Goal: Task Accomplishment & Management: Manage account settings

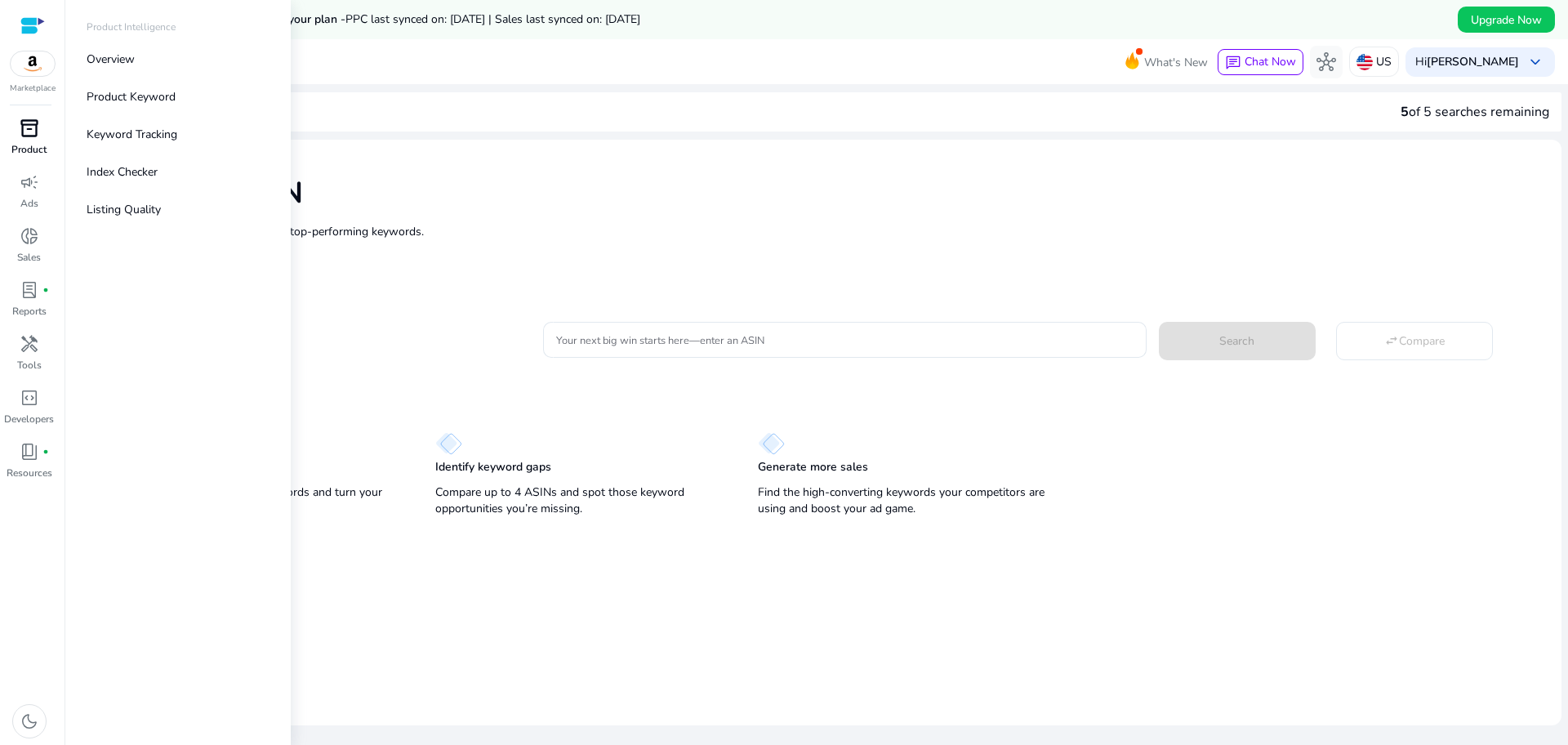
click at [36, 140] on div "inventory_2" at bounding box center [29, 128] width 45 height 26
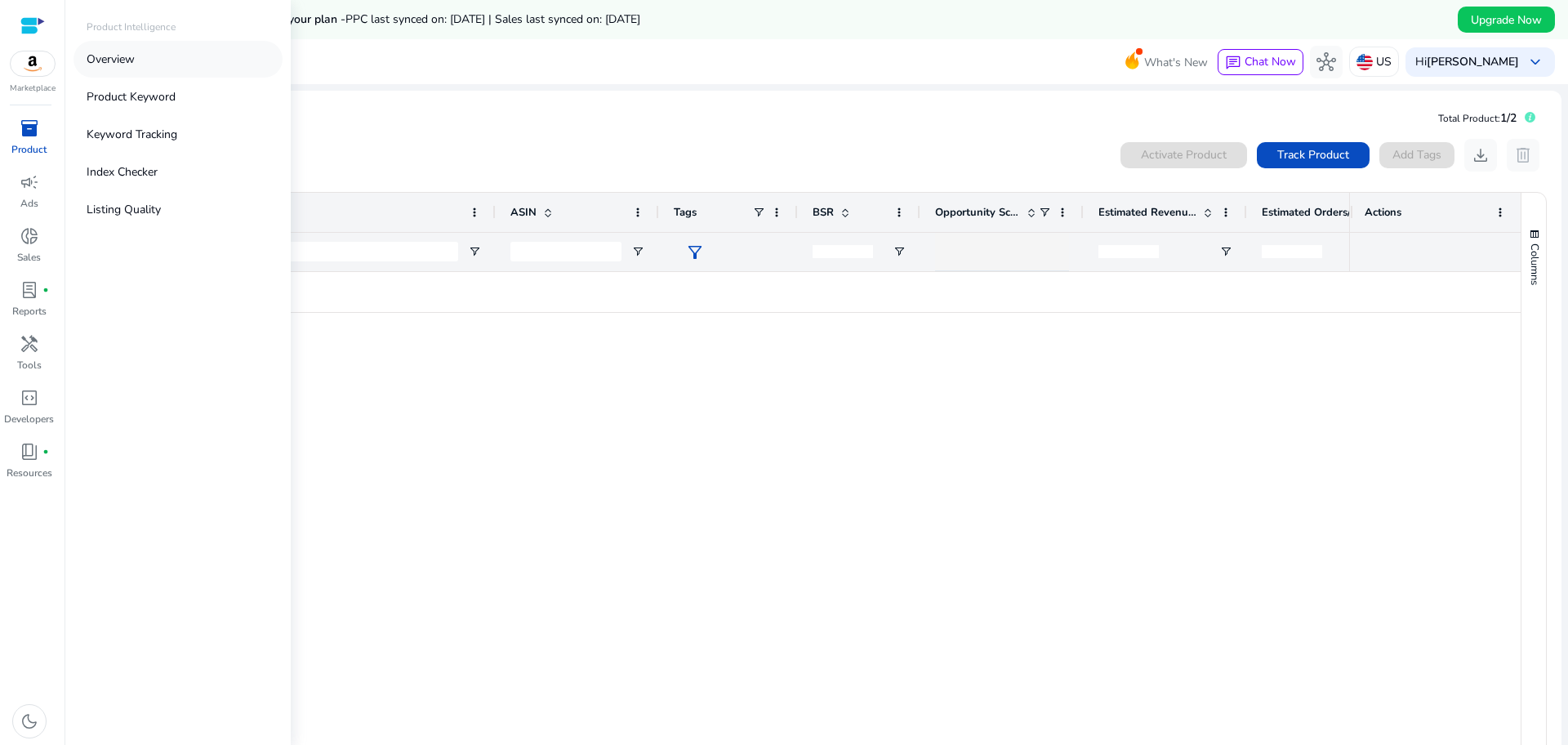
click at [158, 56] on link "Overview" at bounding box center [178, 59] width 209 height 37
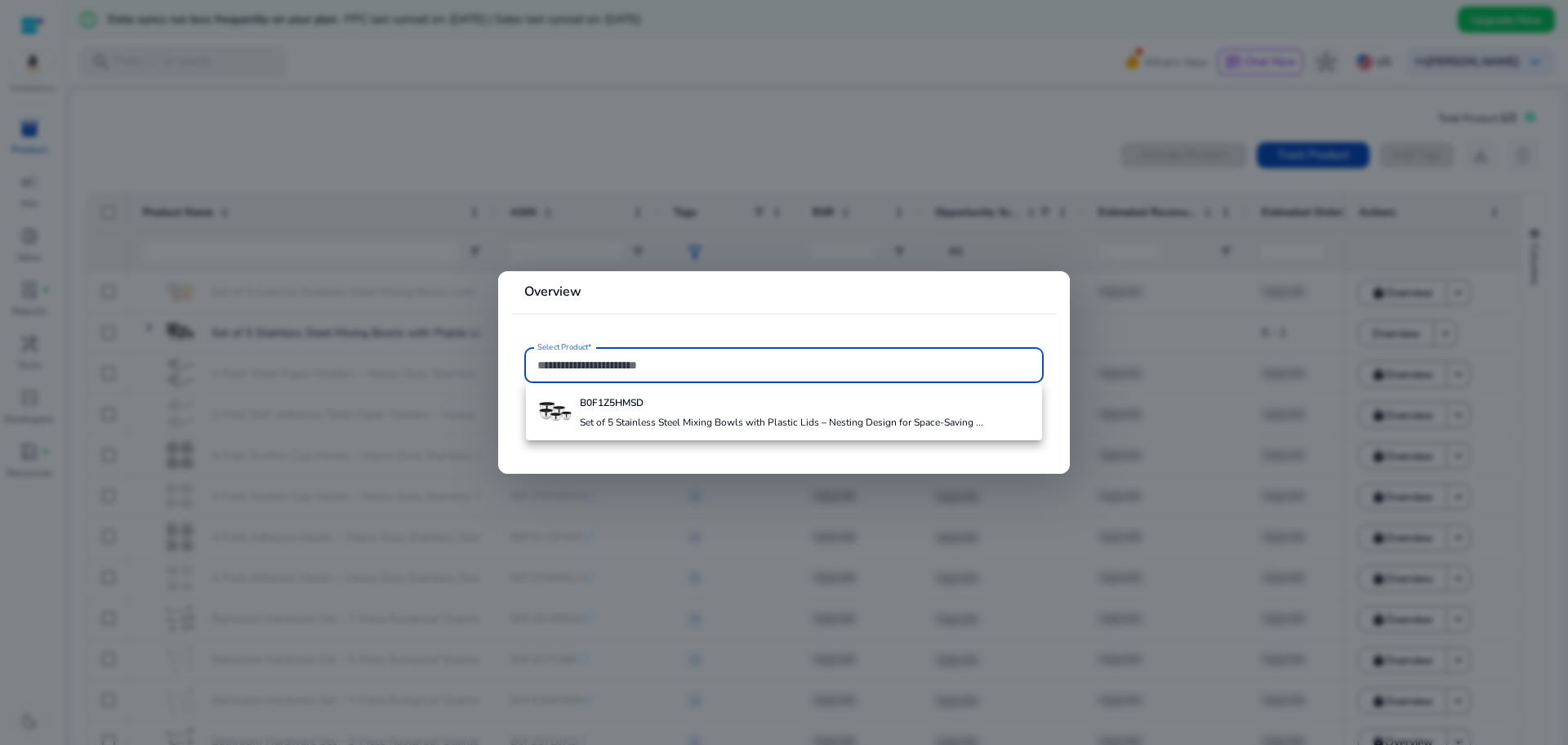
click at [592, 119] on div at bounding box center [784, 372] width 1568 height 745
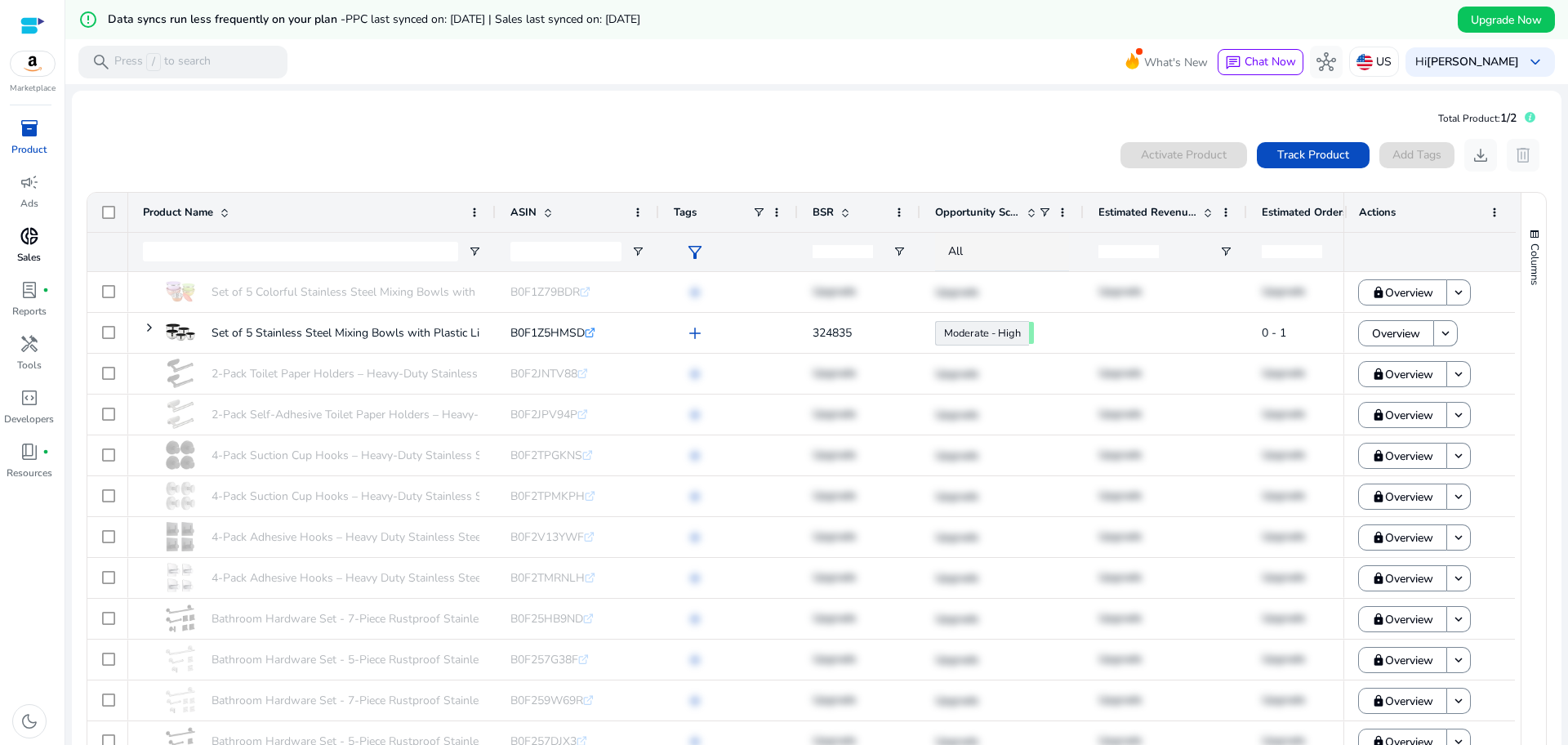
click at [25, 254] on p "Sales" at bounding box center [29, 256] width 23 height 15
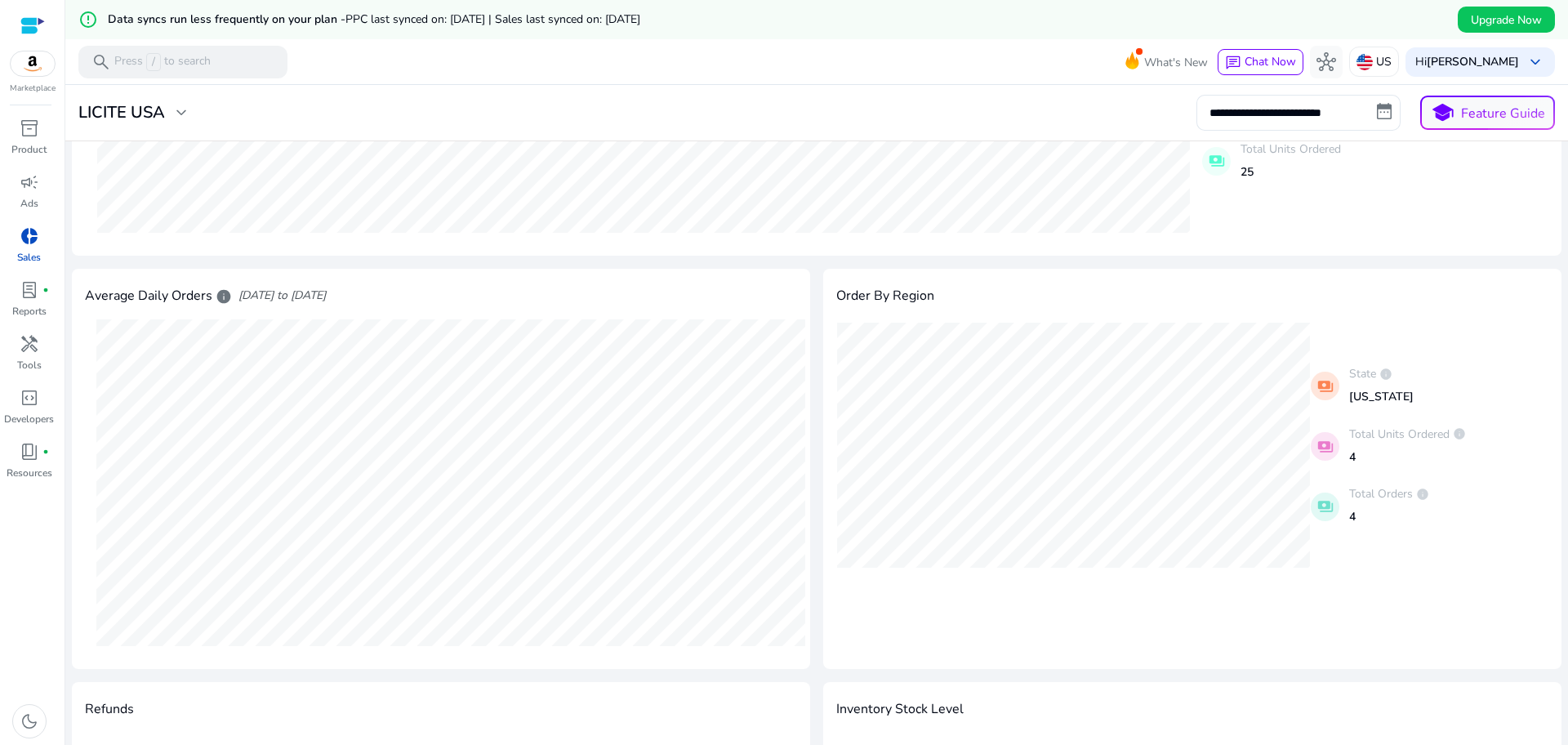
scroll to position [408, 0]
click at [1374, 120] on input "**********" at bounding box center [1298, 112] width 204 height 36
select select "*"
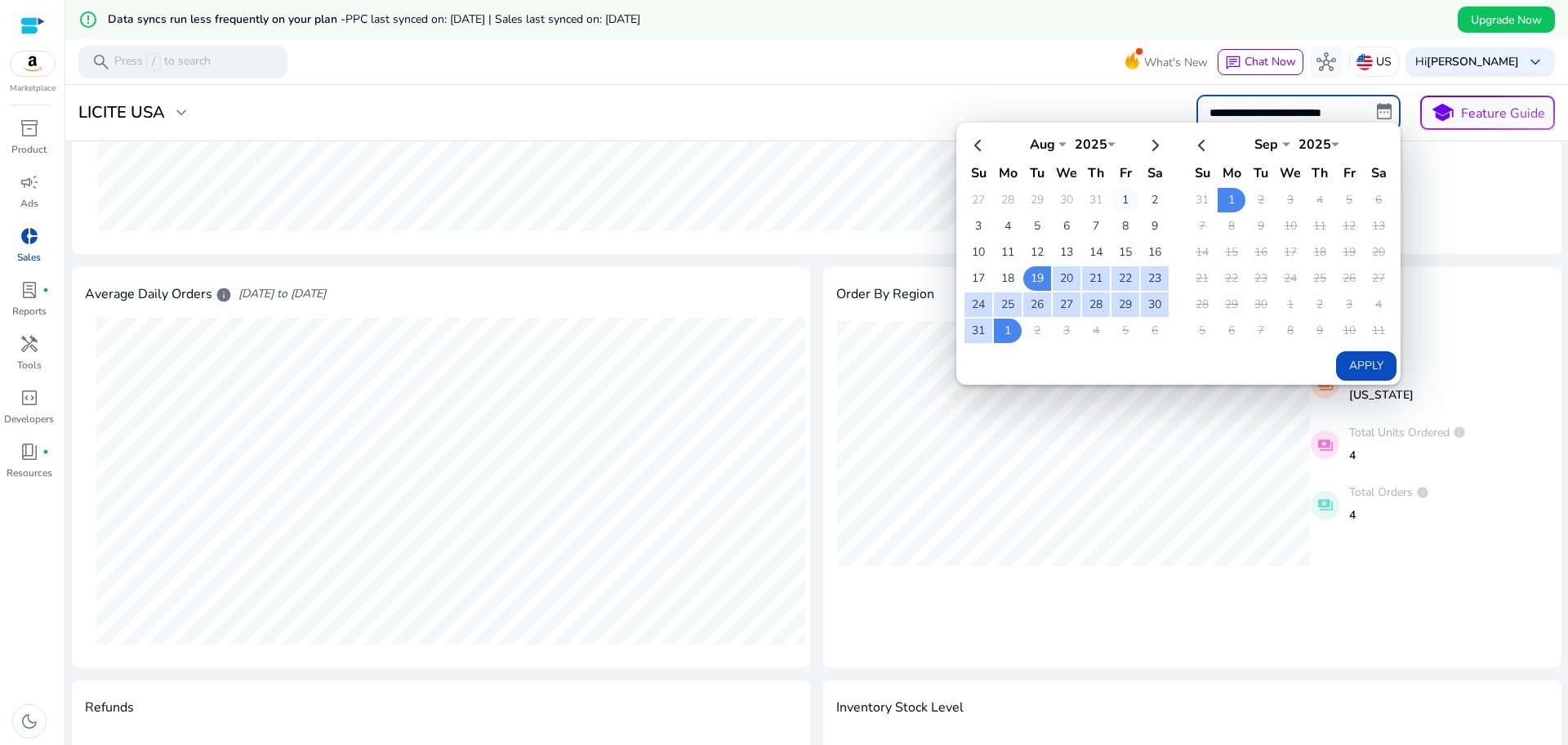
click at [1111, 201] on td "1" at bounding box center [1125, 199] width 28 height 24
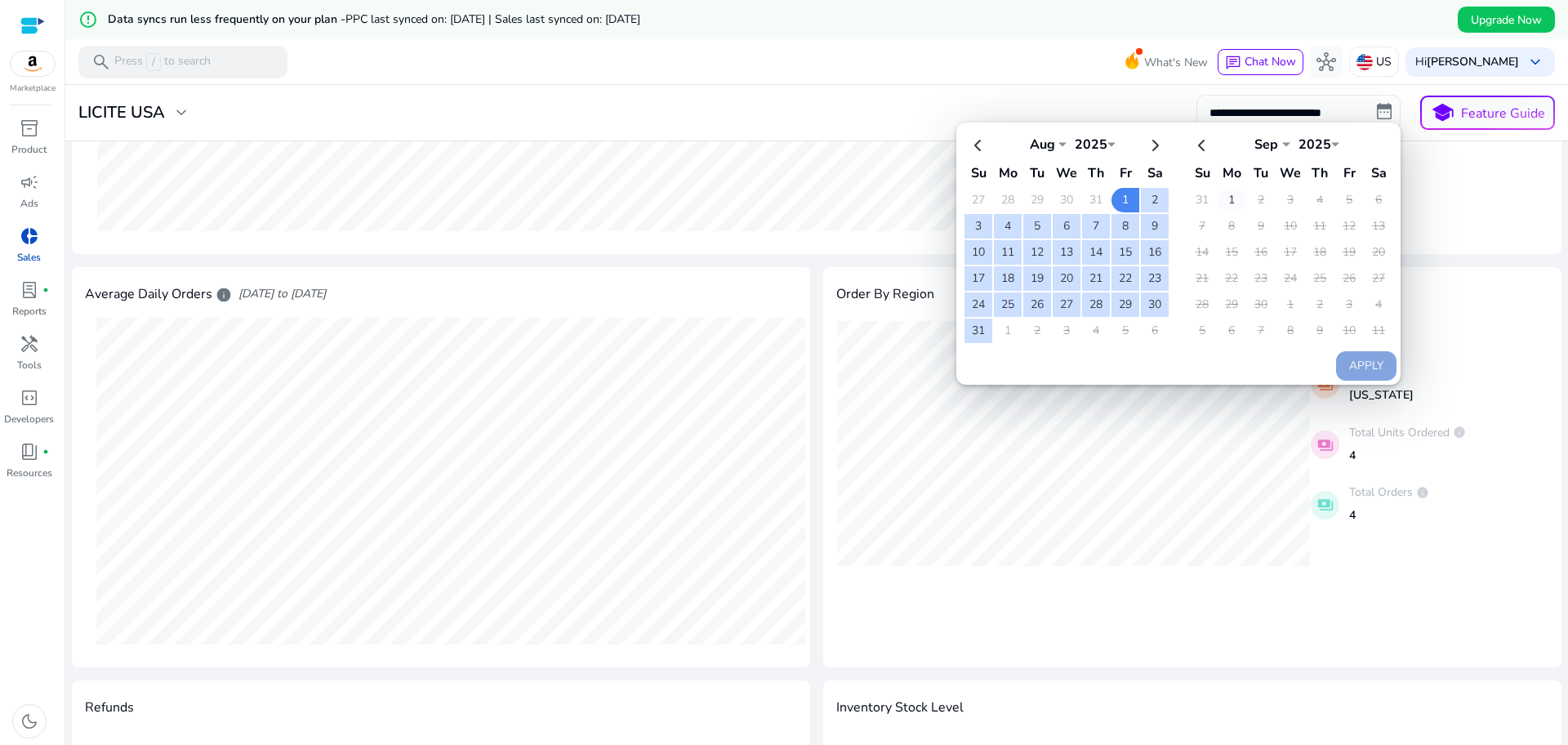
click at [1228, 197] on td "1" at bounding box center [1231, 199] width 28 height 24
click at [1382, 362] on button "Apply" at bounding box center [1366, 366] width 60 height 29
type input "**********"
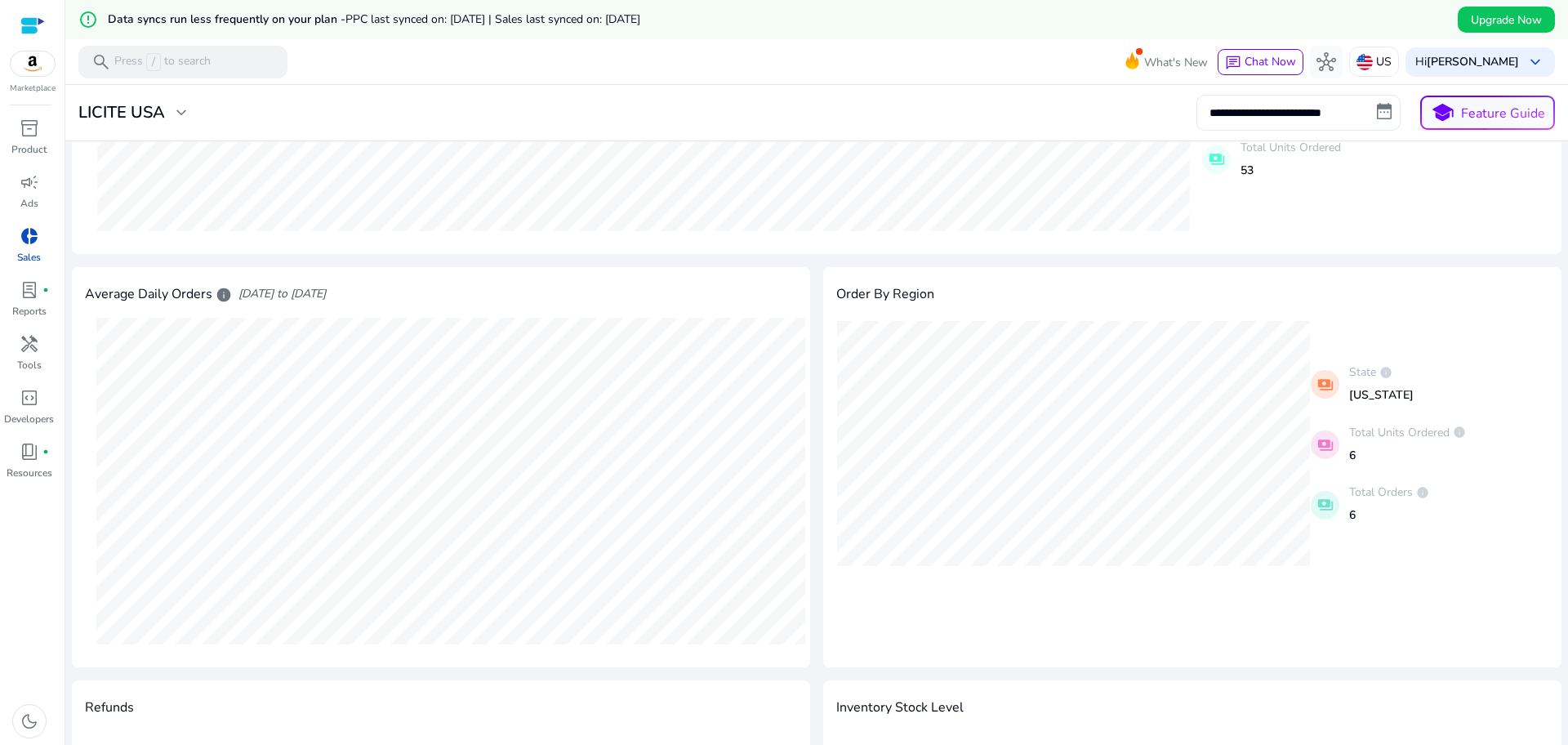
click at [1368, 115] on input "**********" at bounding box center [1298, 112] width 204 height 36
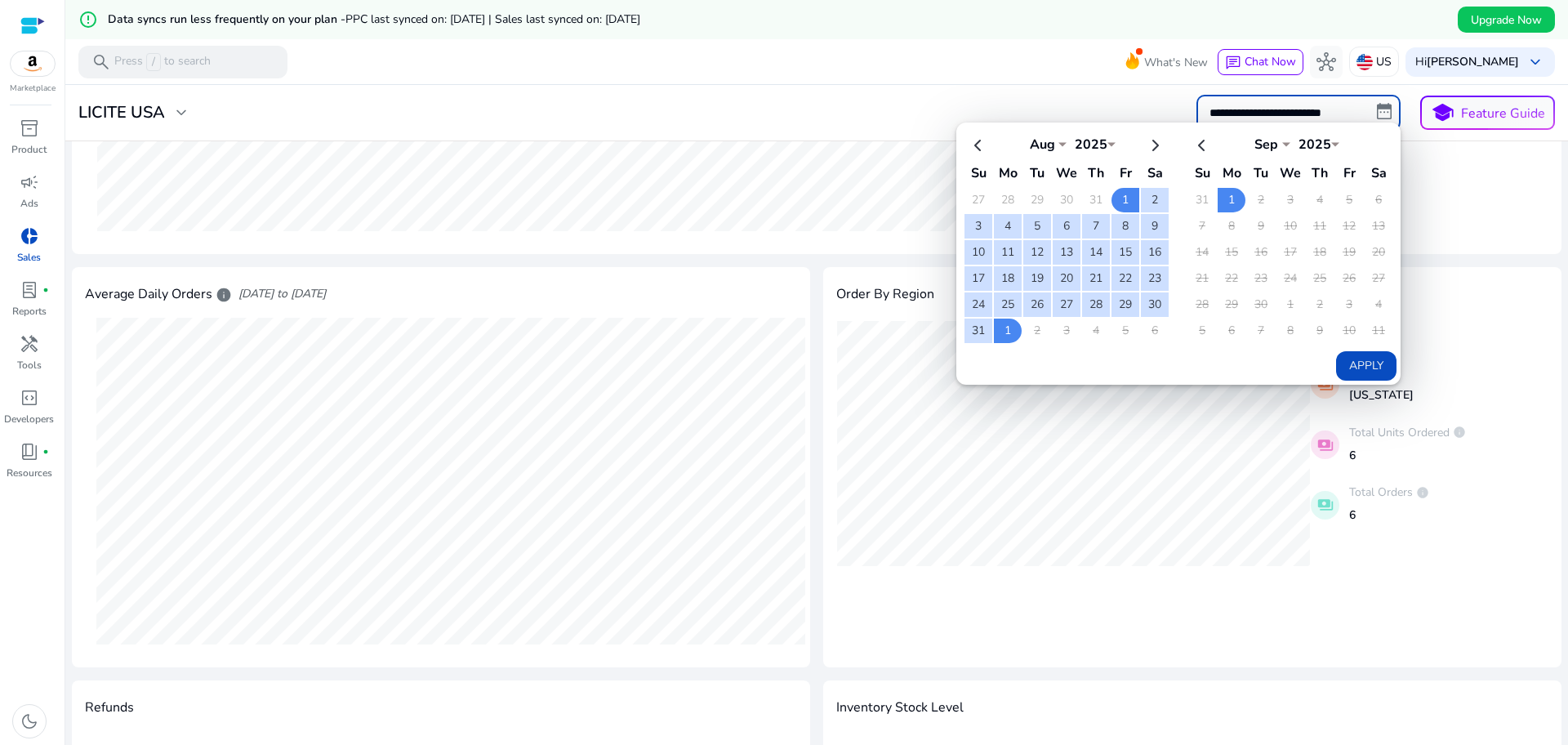
click at [1368, 118] on input "**********" at bounding box center [1298, 112] width 204 height 36
click at [1415, 180] on div "payments Total Revenue US$ 910,27 payments Orders 50 payments Growth info 3417.…" at bounding box center [816, 68] width 1464 height 346
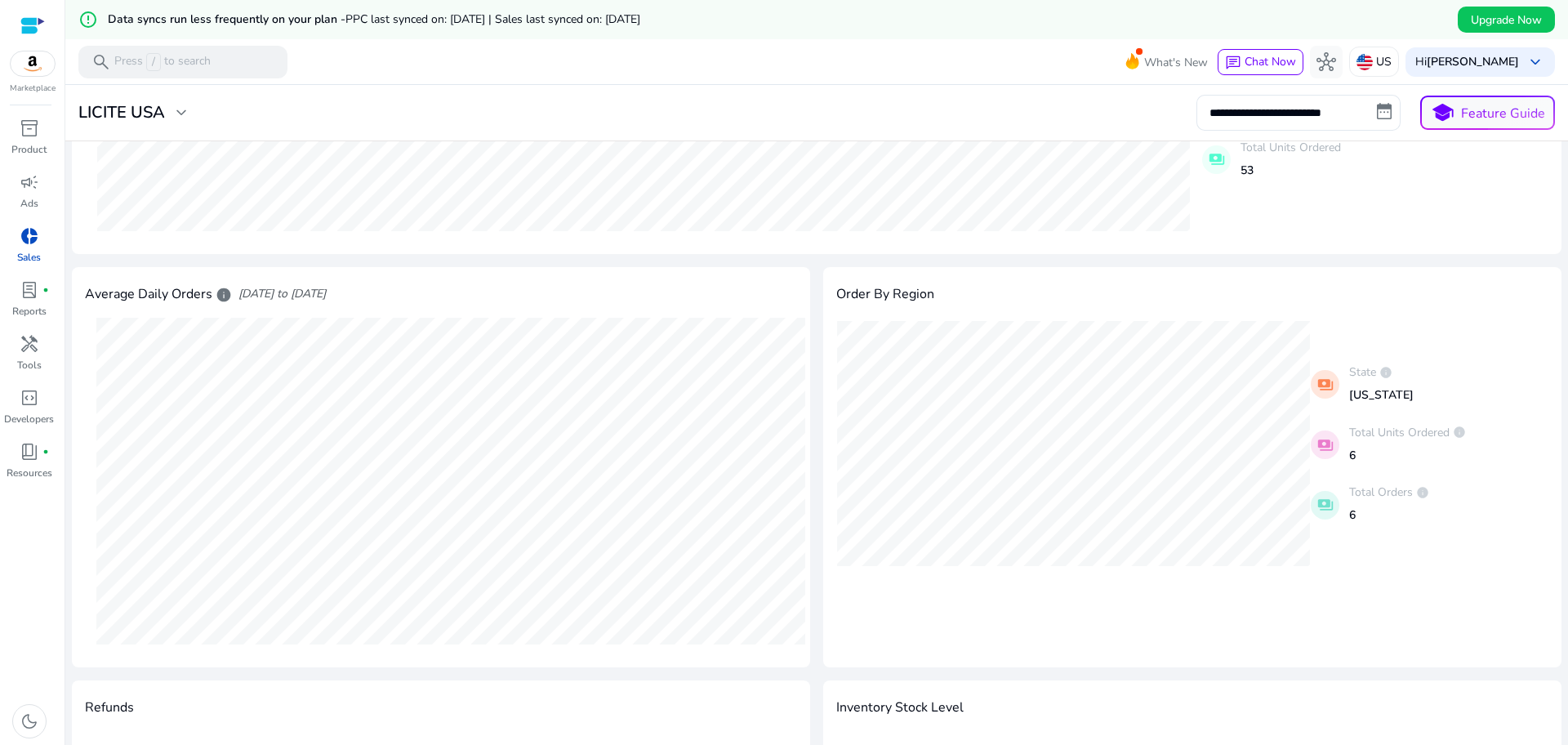
click at [828, 671] on div "Total Revenue info US$ 910,27 arrow_upward 3417.27% Compared to: 30-06-2025 - 3…" at bounding box center [816, 397] width 1490 height 1237
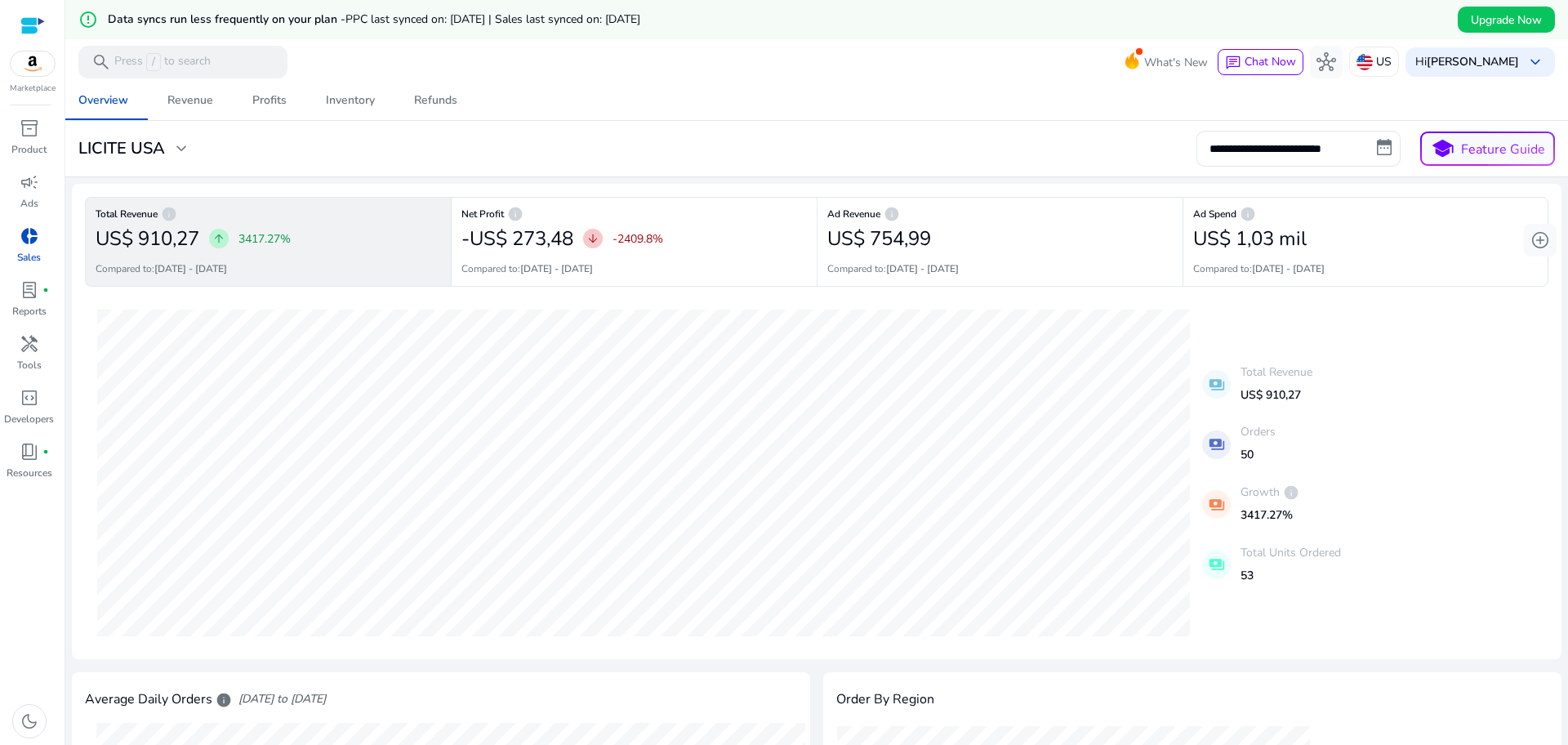
scroll to position [0, 0]
click at [40, 347] on div "handyman" at bounding box center [29, 343] width 45 height 26
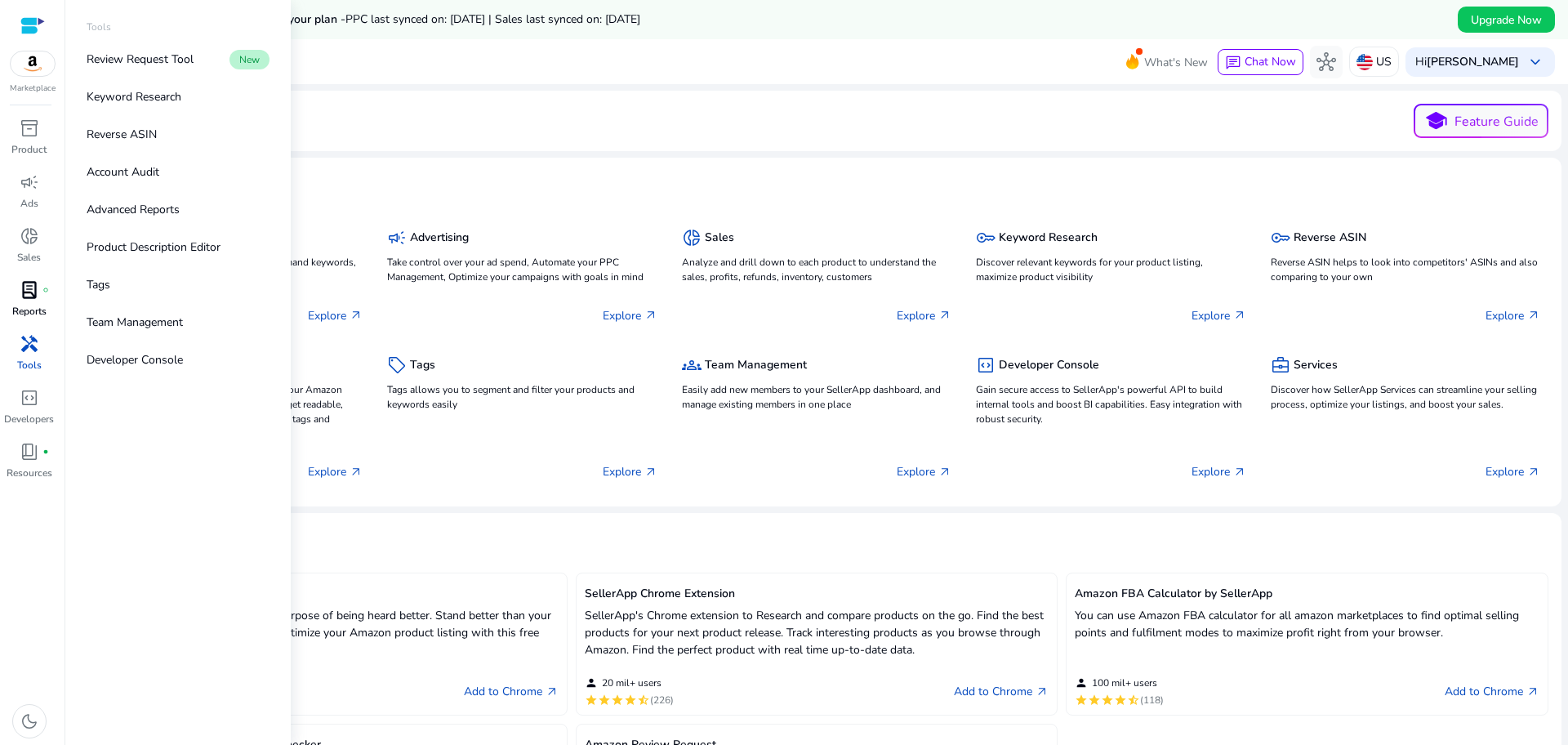
click at [29, 297] on span "lab_profile" at bounding box center [29, 290] width 19 height 19
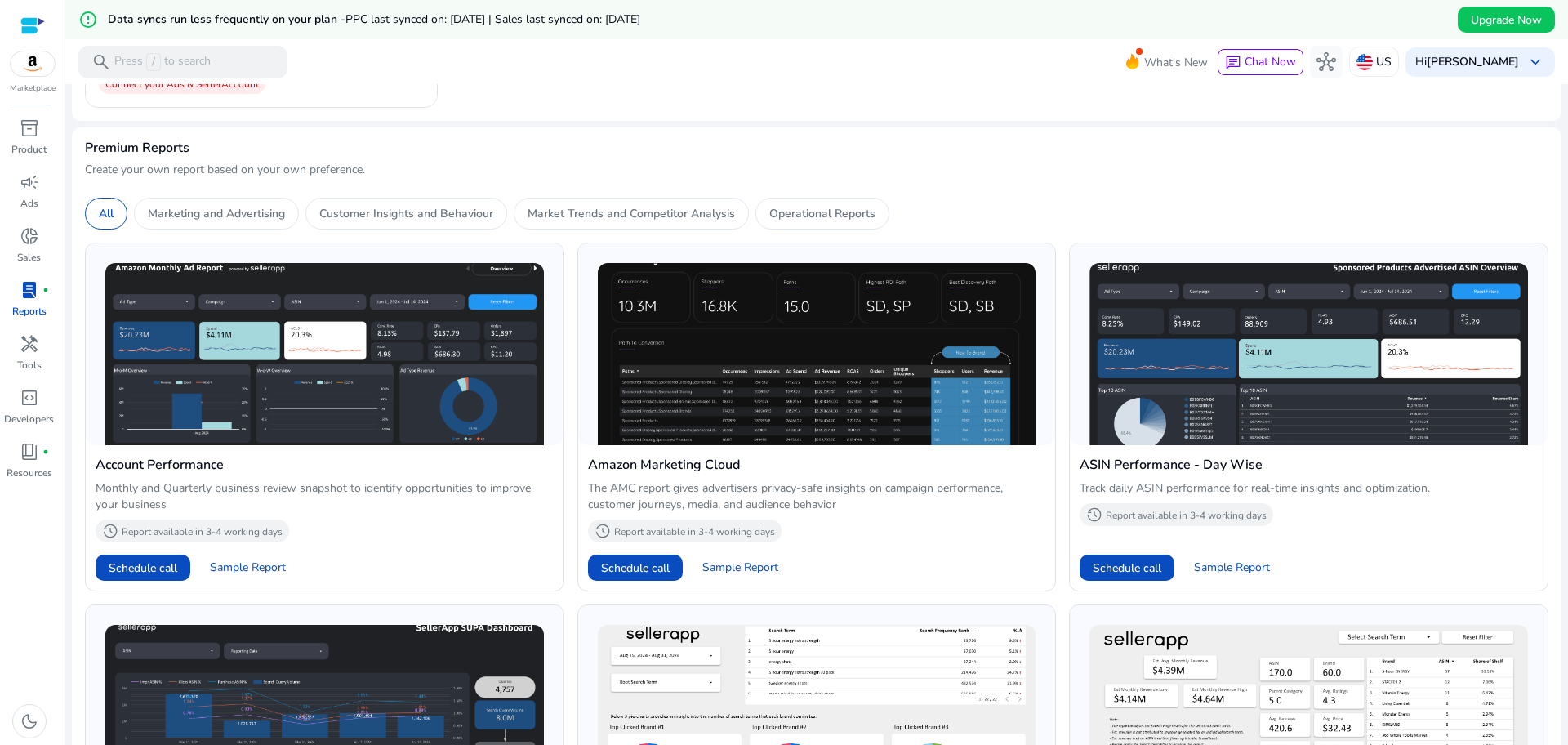
scroll to position [408, 0]
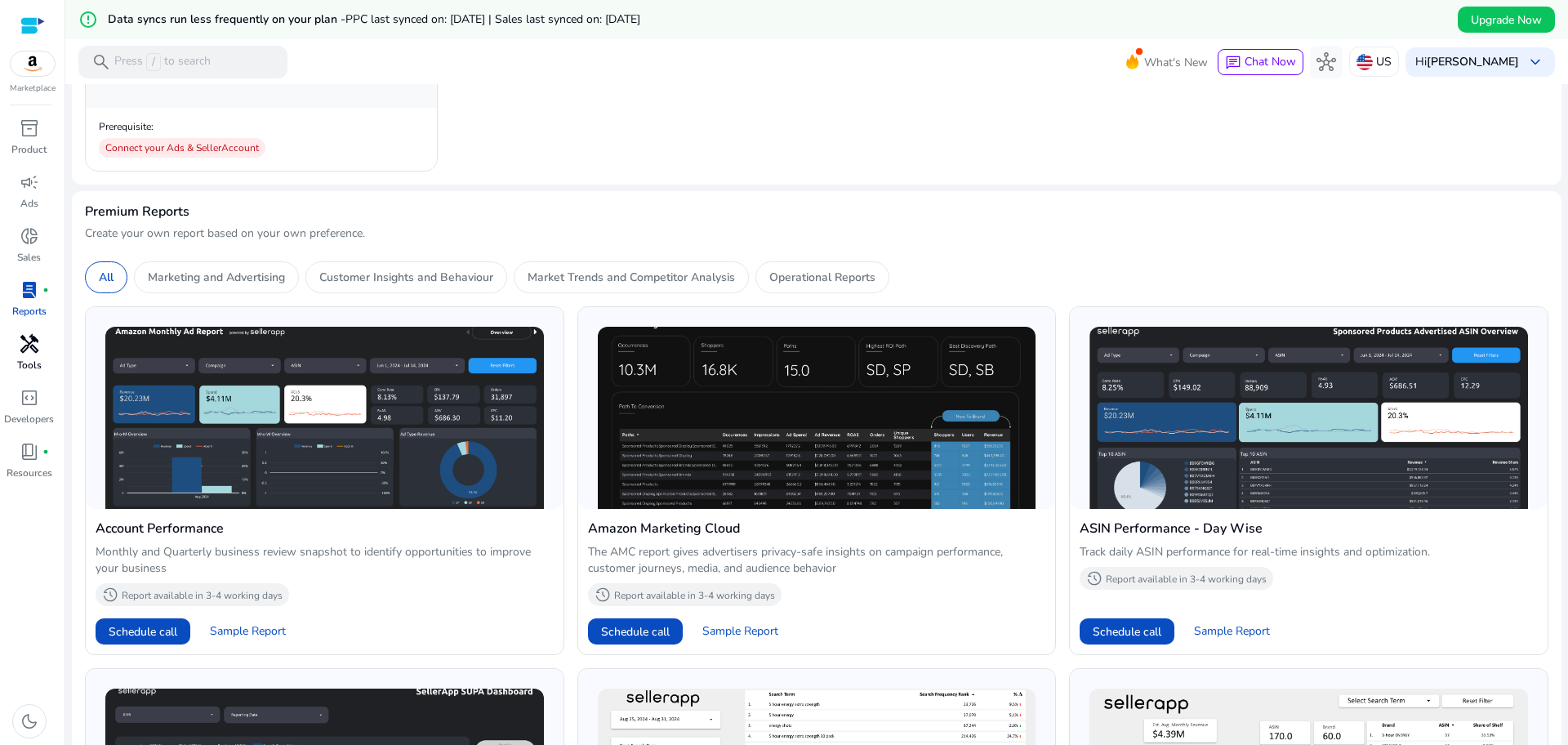
click at [18, 354] on div "handyman" at bounding box center [29, 343] width 45 height 26
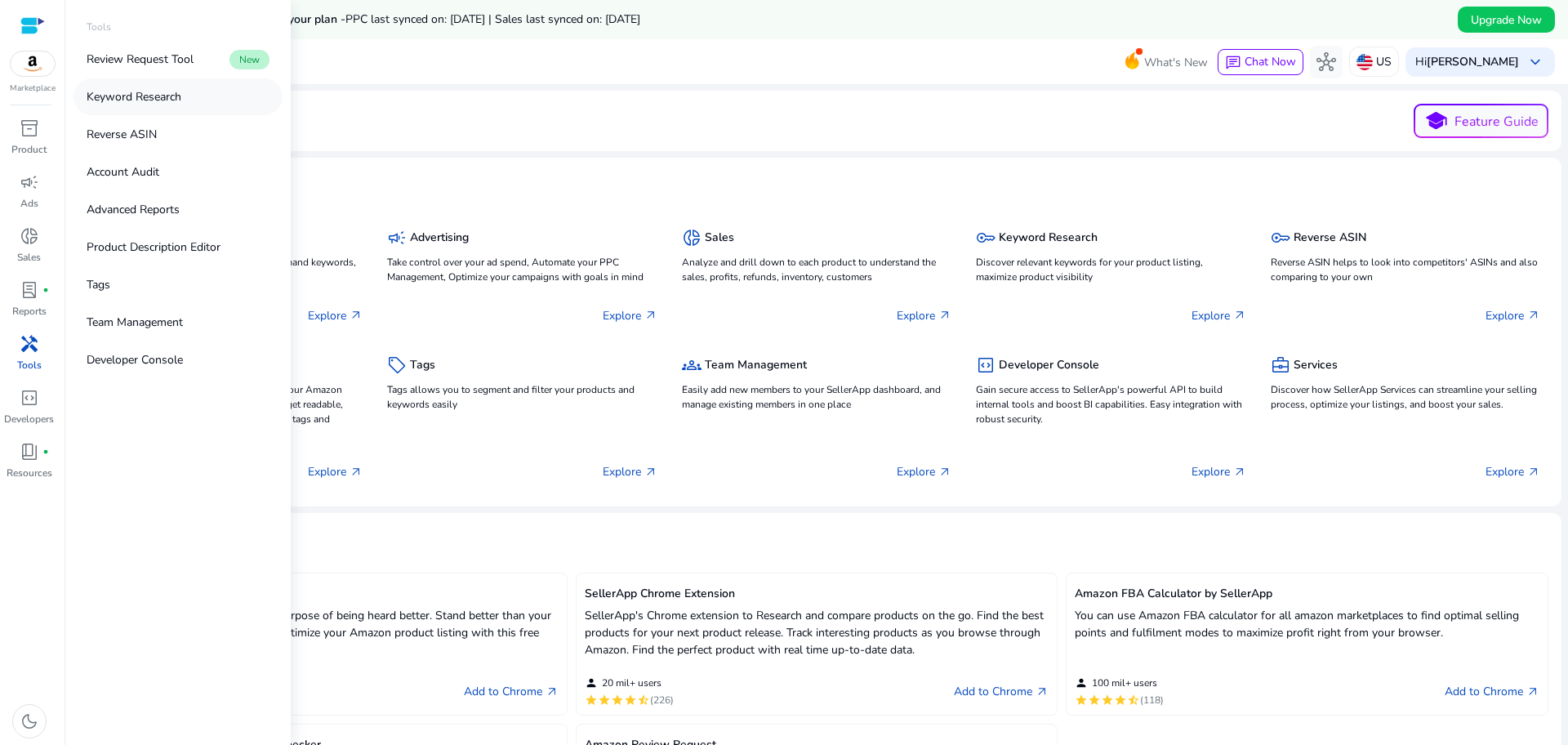
click at [208, 92] on link "Keyword Research" at bounding box center [178, 97] width 209 height 37
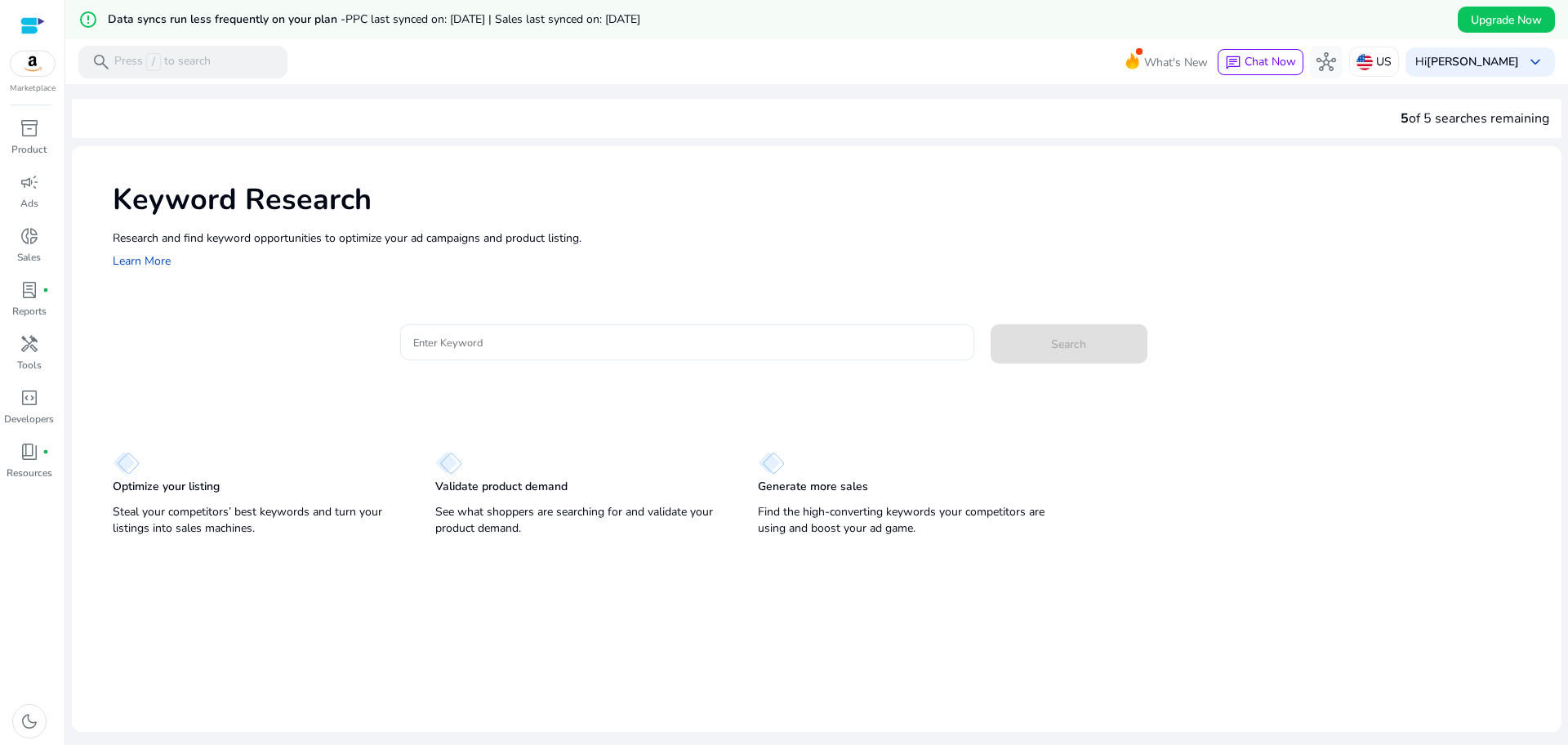
click at [669, 353] on div at bounding box center [687, 342] width 548 height 36
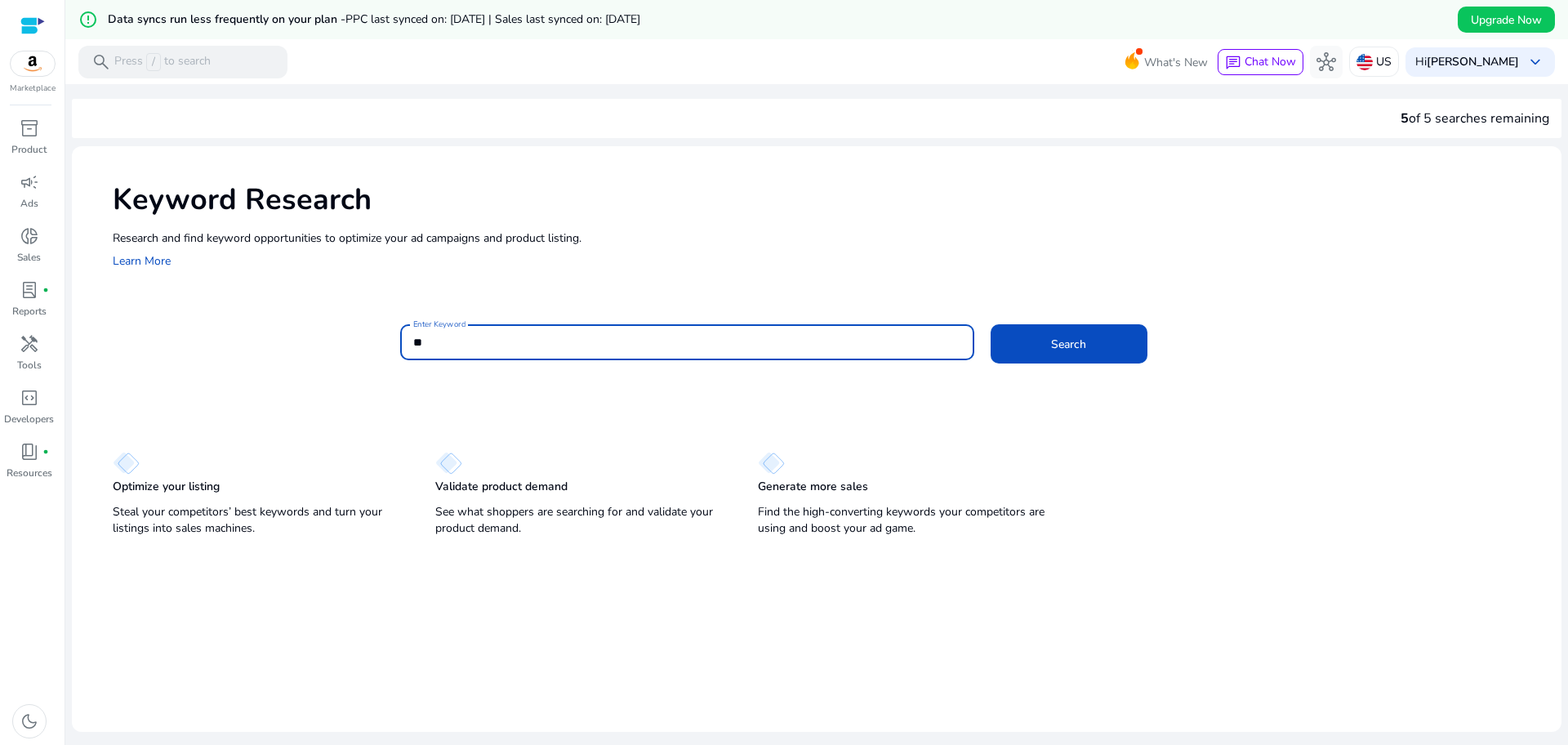
type input "*"
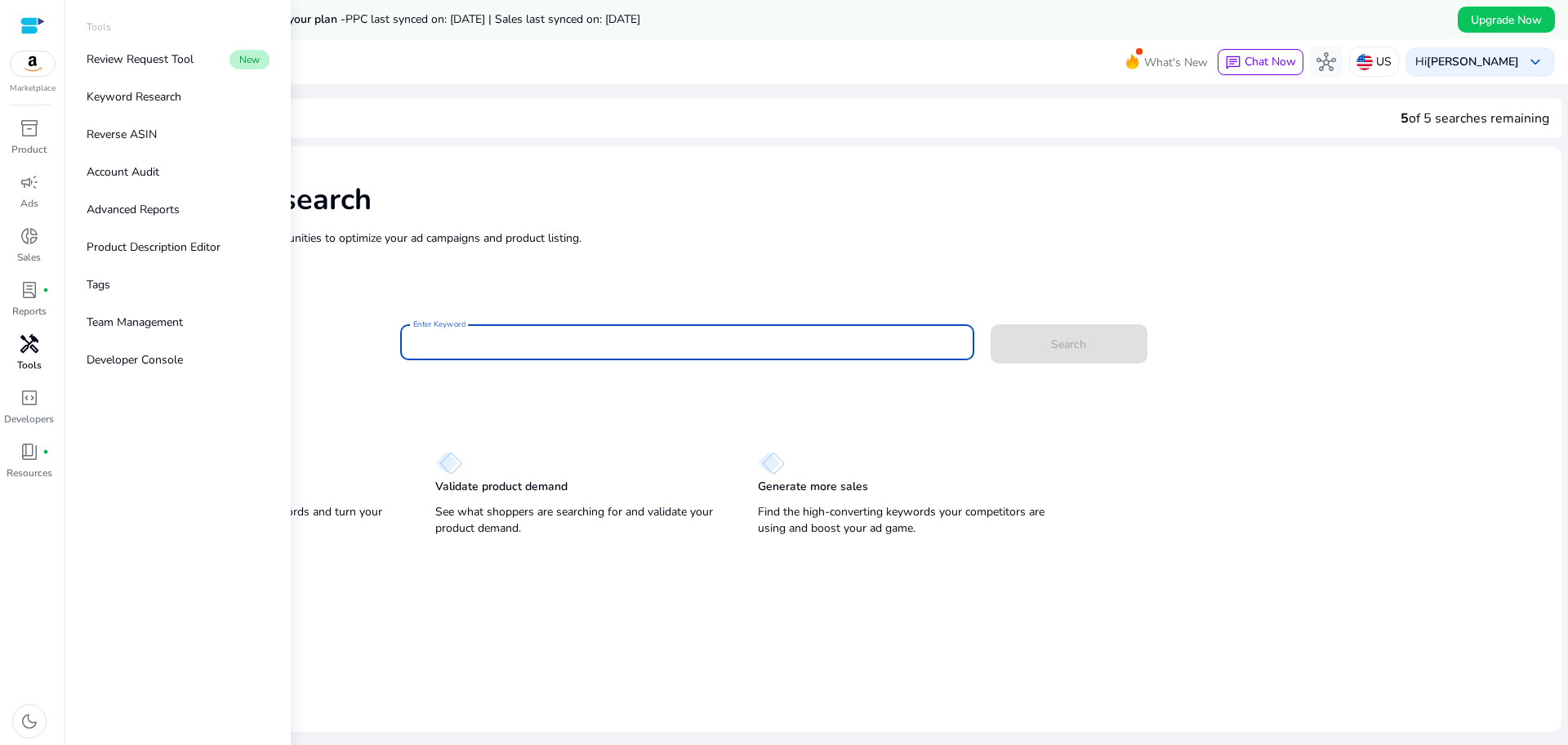
click at [22, 344] on span "handyman" at bounding box center [29, 343] width 19 height 19
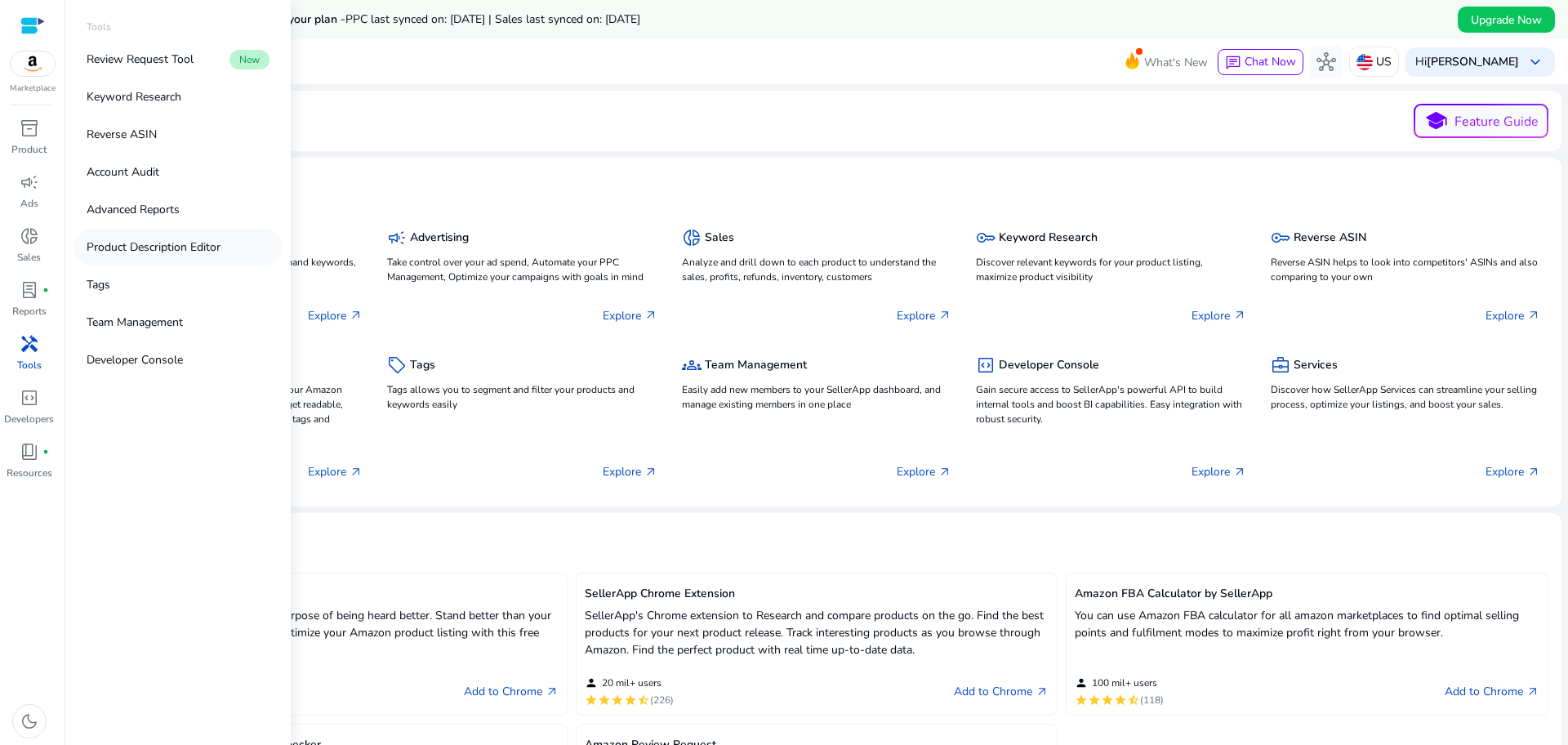
click at [190, 250] on p "Product Description Editor" at bounding box center [154, 248] width 133 height 17
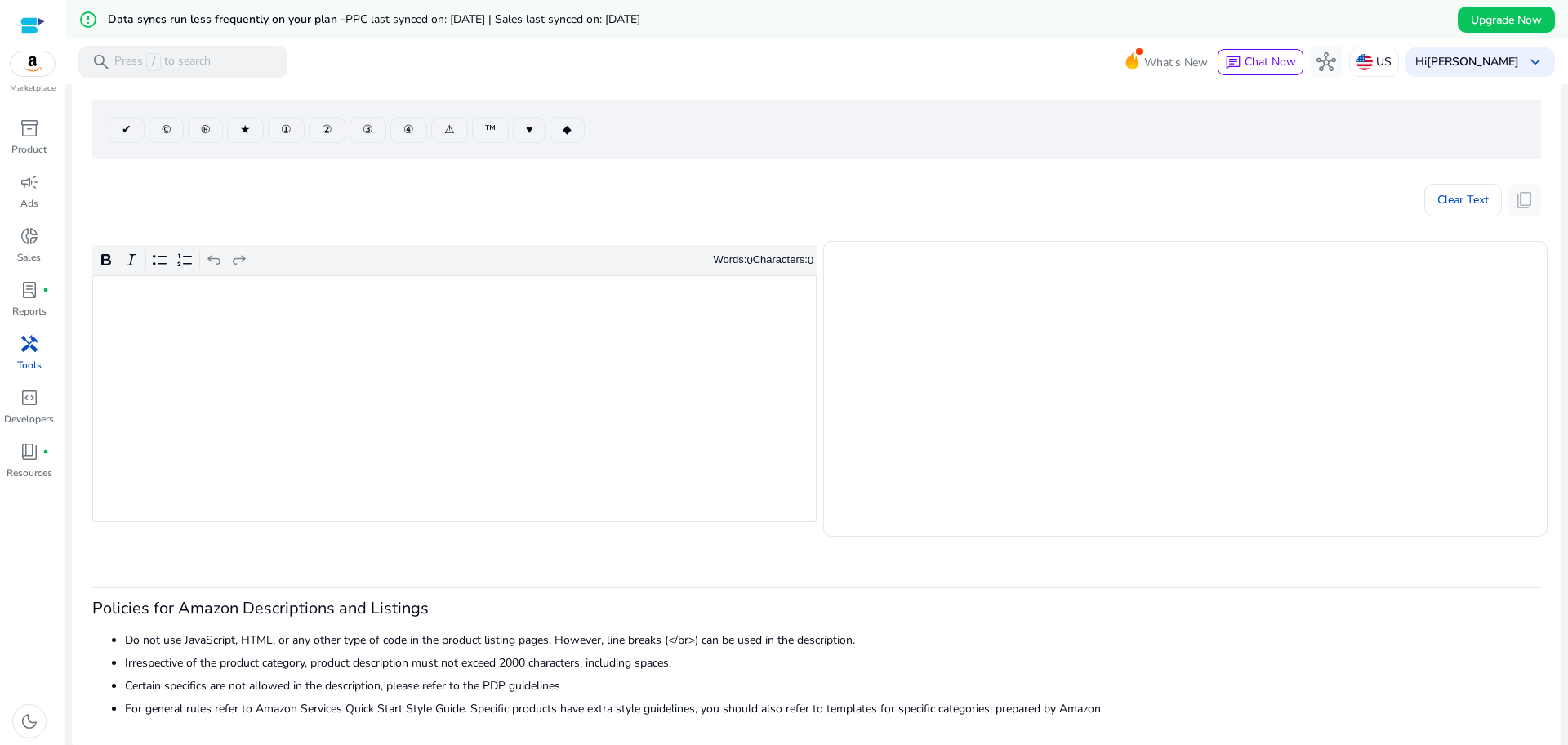
scroll to position [192, 0]
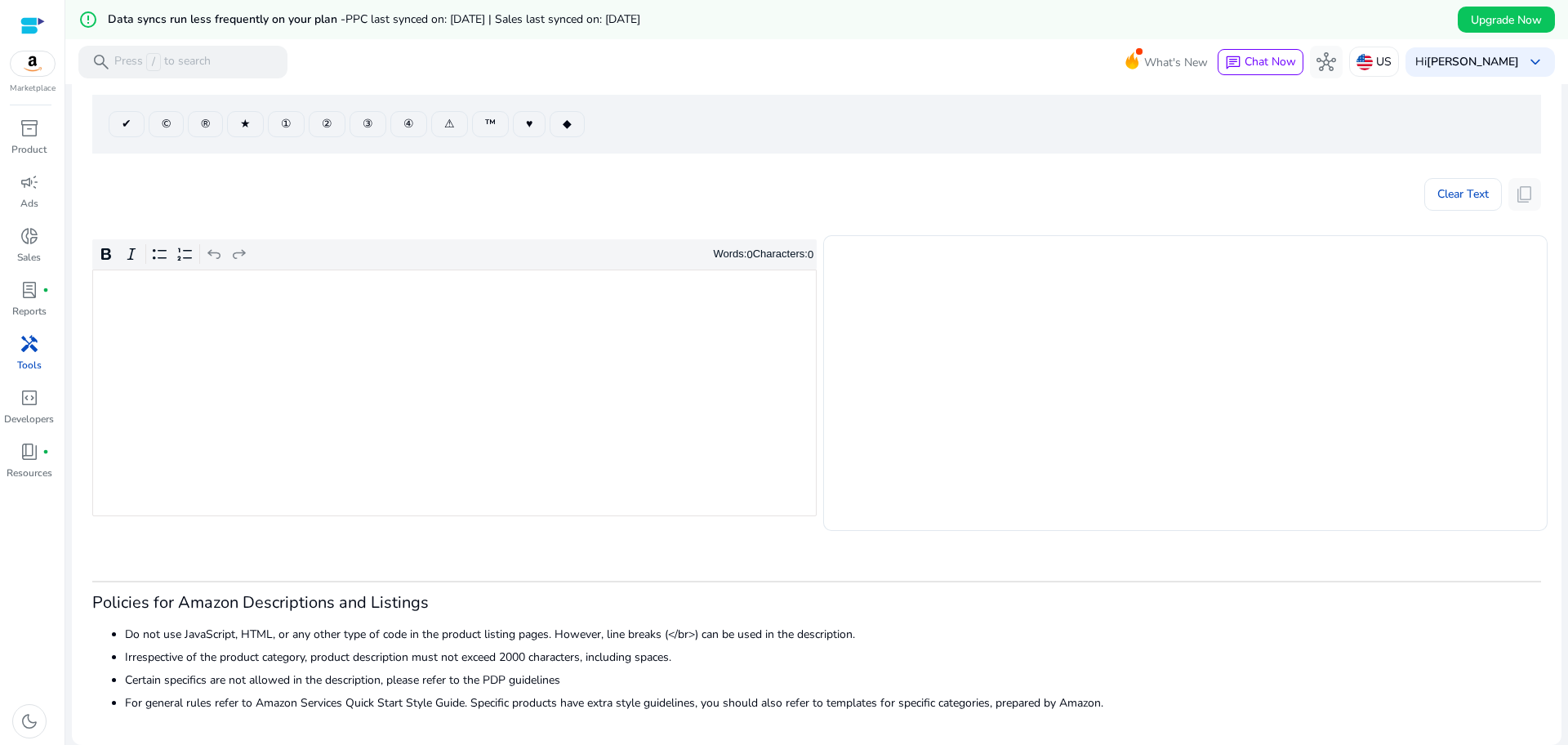
click at [492, 365] on div "Rich Text Editor. Editing area: main. Press Alt+0 for help." at bounding box center [454, 393] width 725 height 247
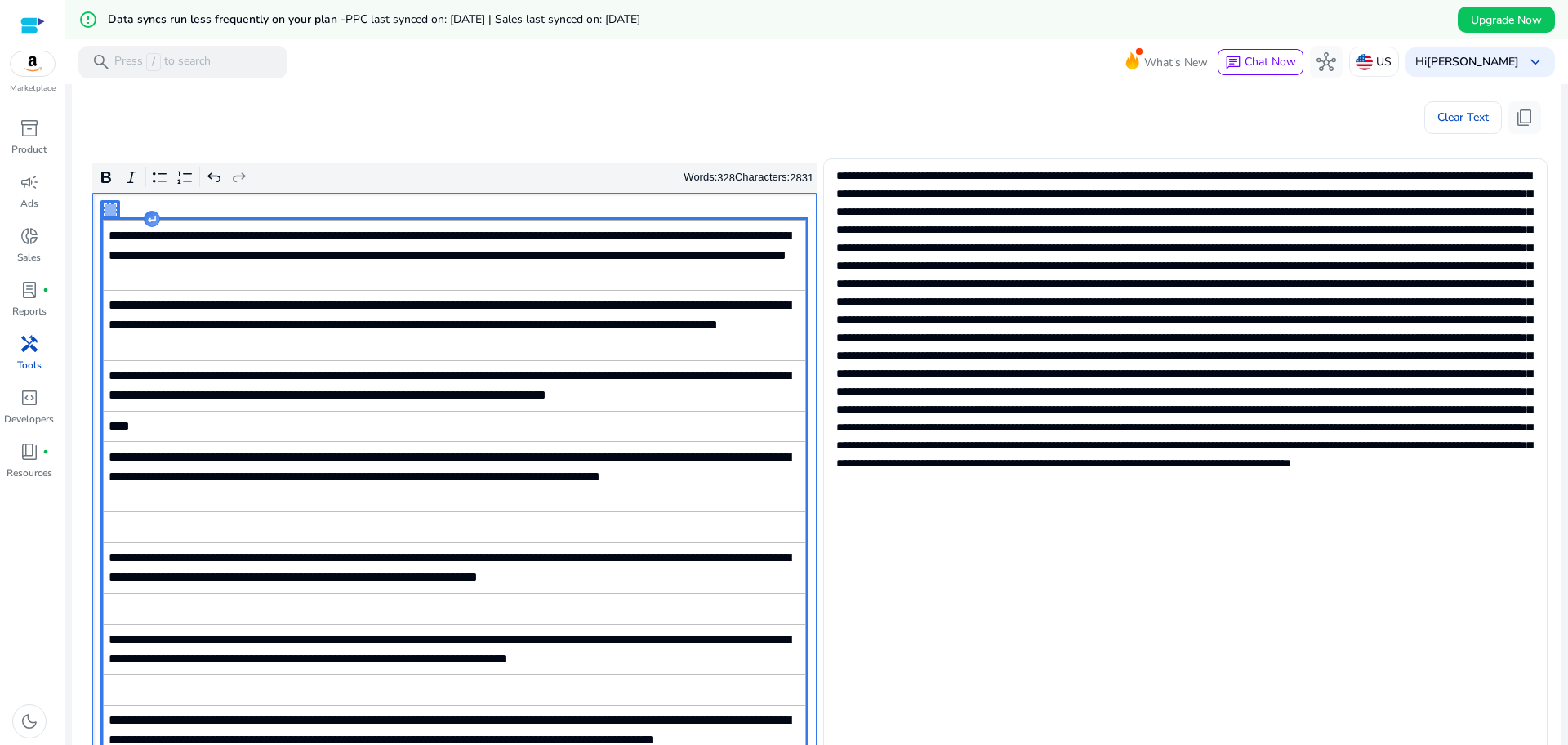
scroll to position [267, 0]
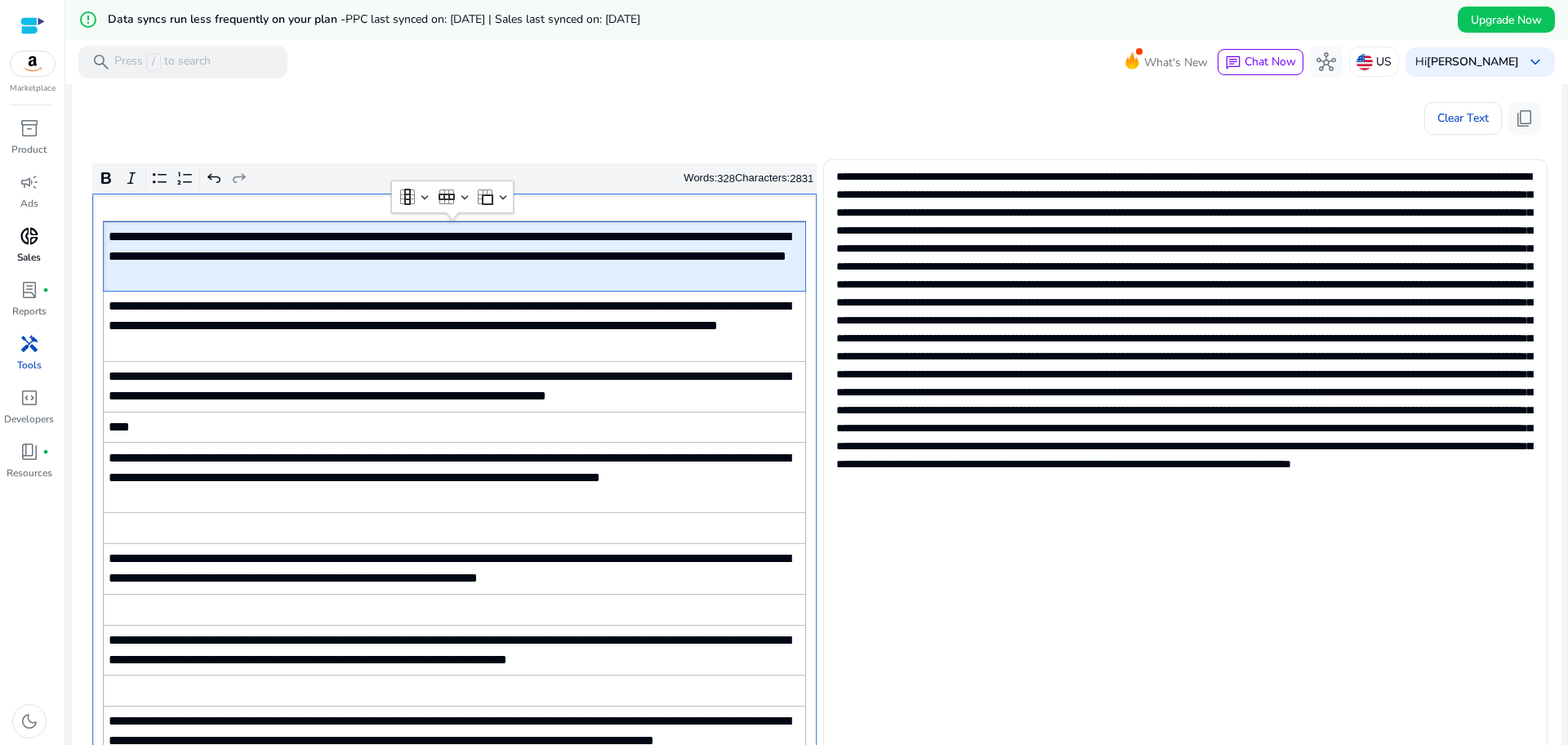
drag, startPoint x: 183, startPoint y: 242, endPoint x: 49, endPoint y: 240, distance: 134.0
click at [49, 240] on mat-sidenav-container "Marketplace inventory_2 Product campaign Ads donut_small Sales lab_profile fibe…" at bounding box center [784, 372] width 1568 height 745
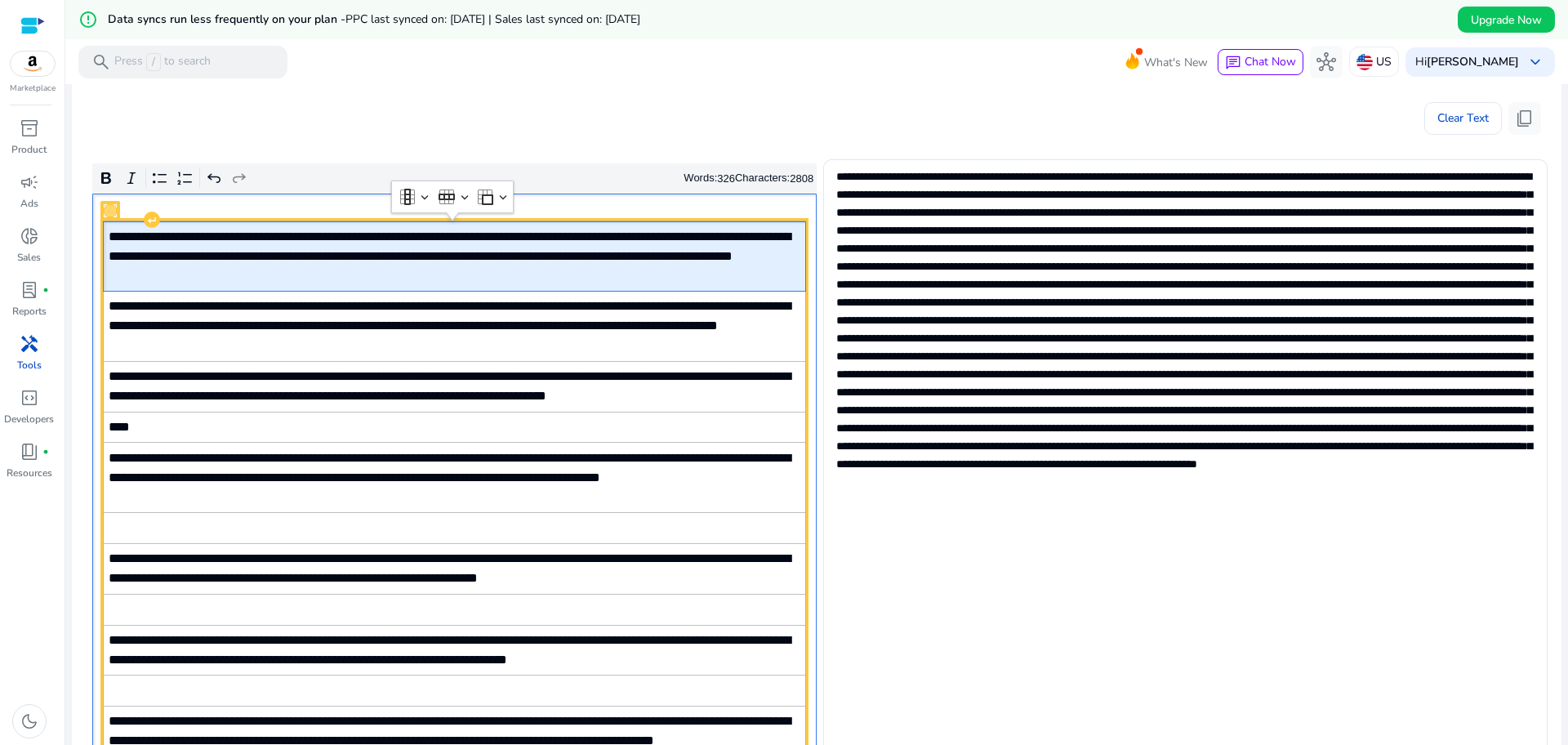
click at [477, 271] on span "**********" at bounding box center [454, 256] width 692 height 59
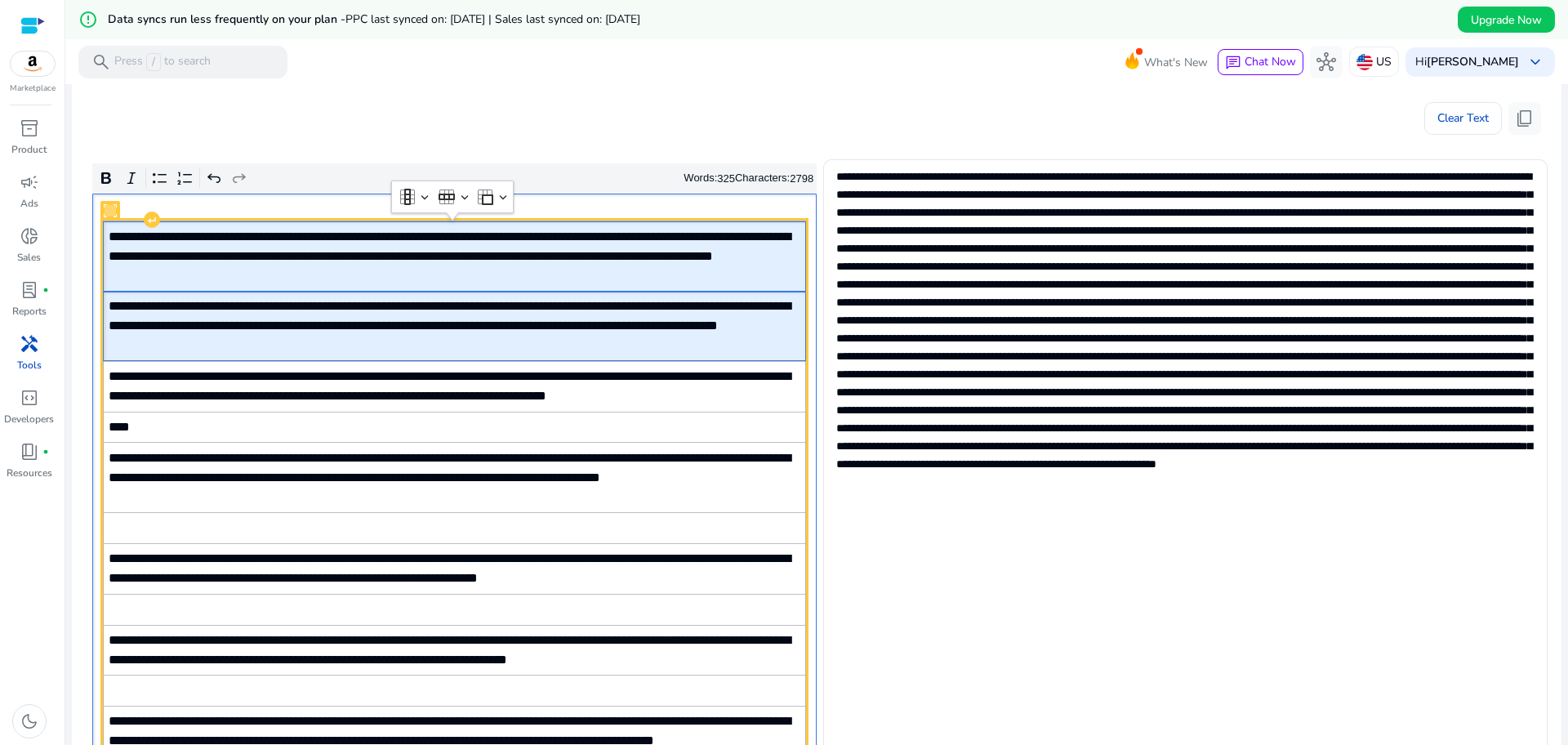
click at [480, 324] on span "**********" at bounding box center [454, 326] width 692 height 59
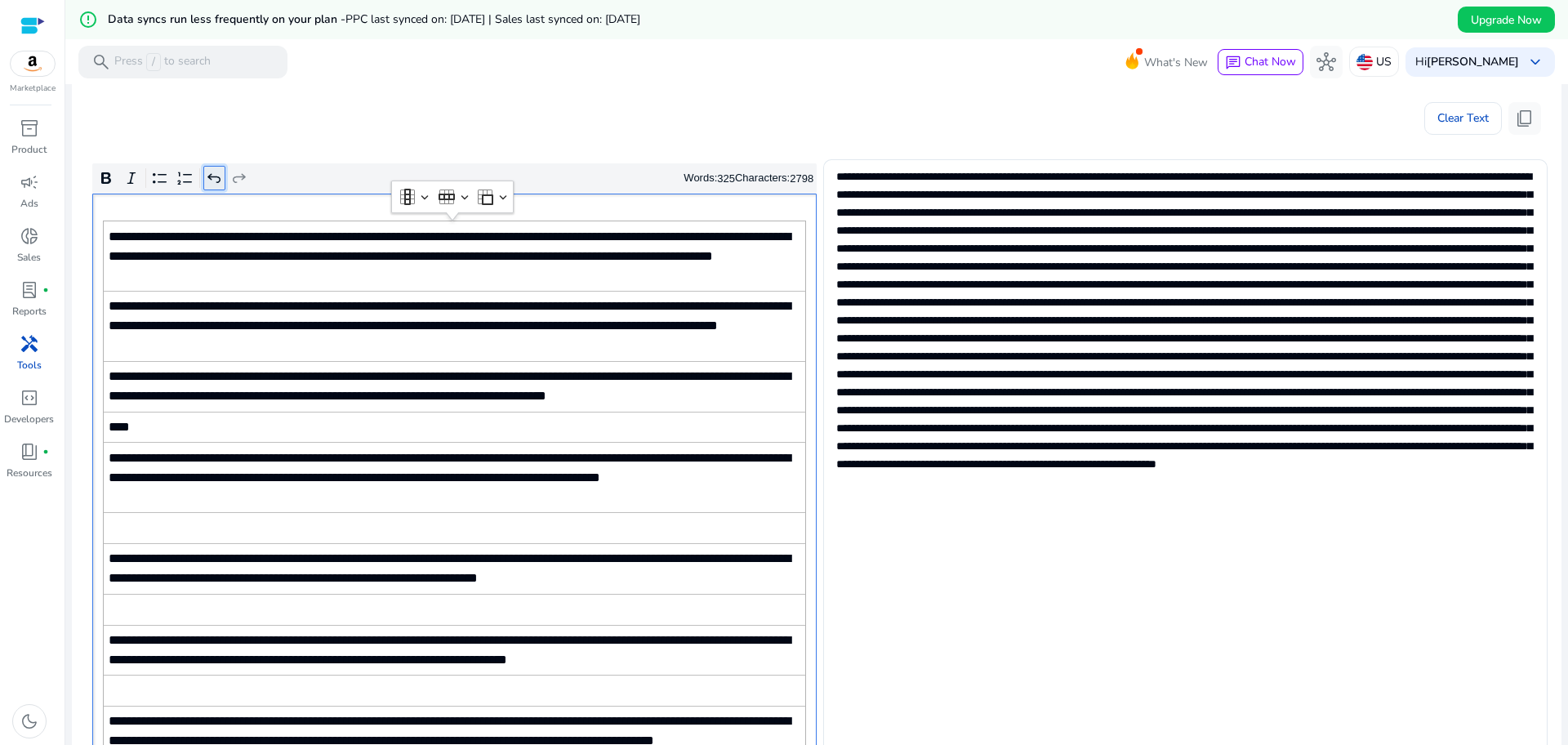
click at [214, 181] on icon "Editor toolbar" at bounding box center [214, 178] width 16 height 16
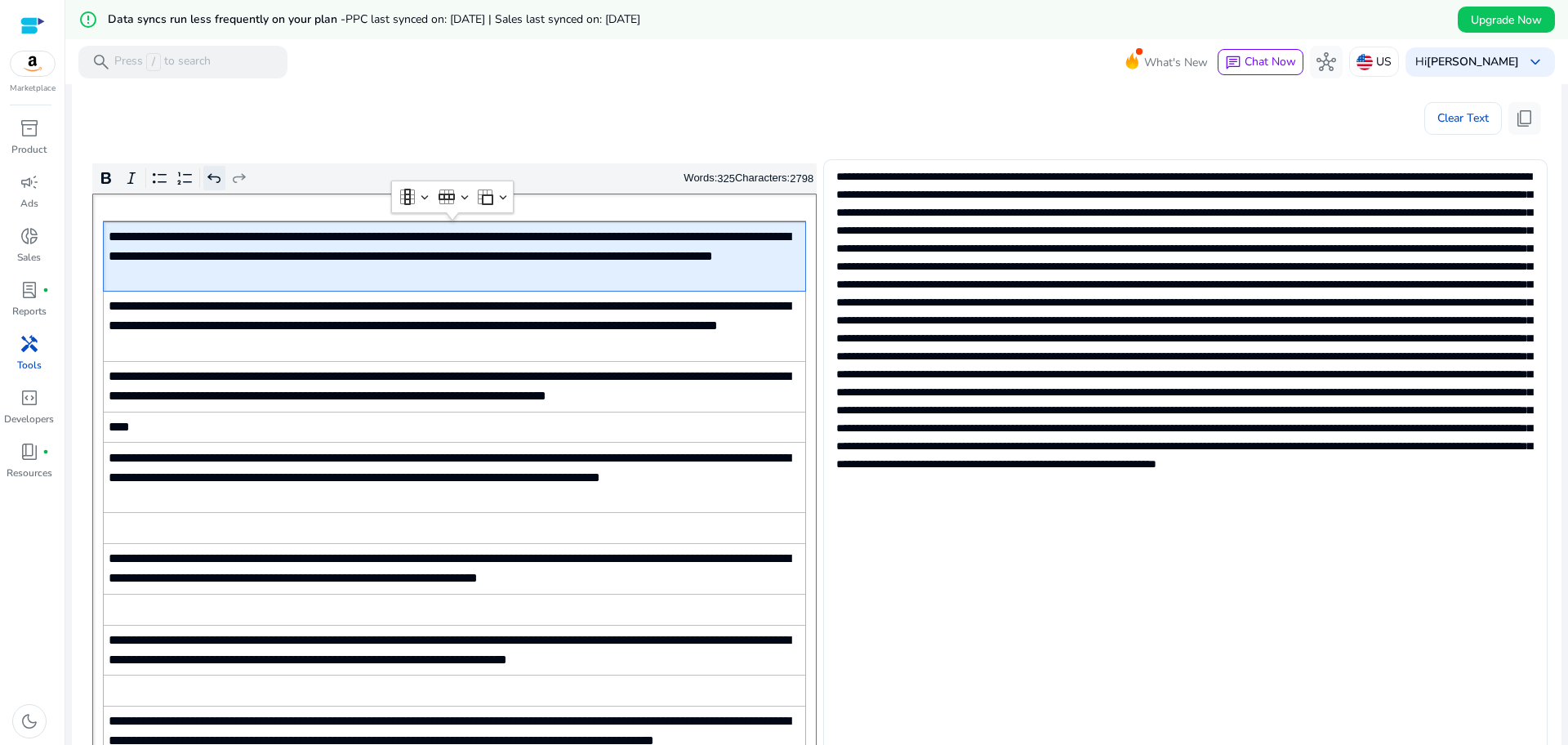
type textarea "**********"
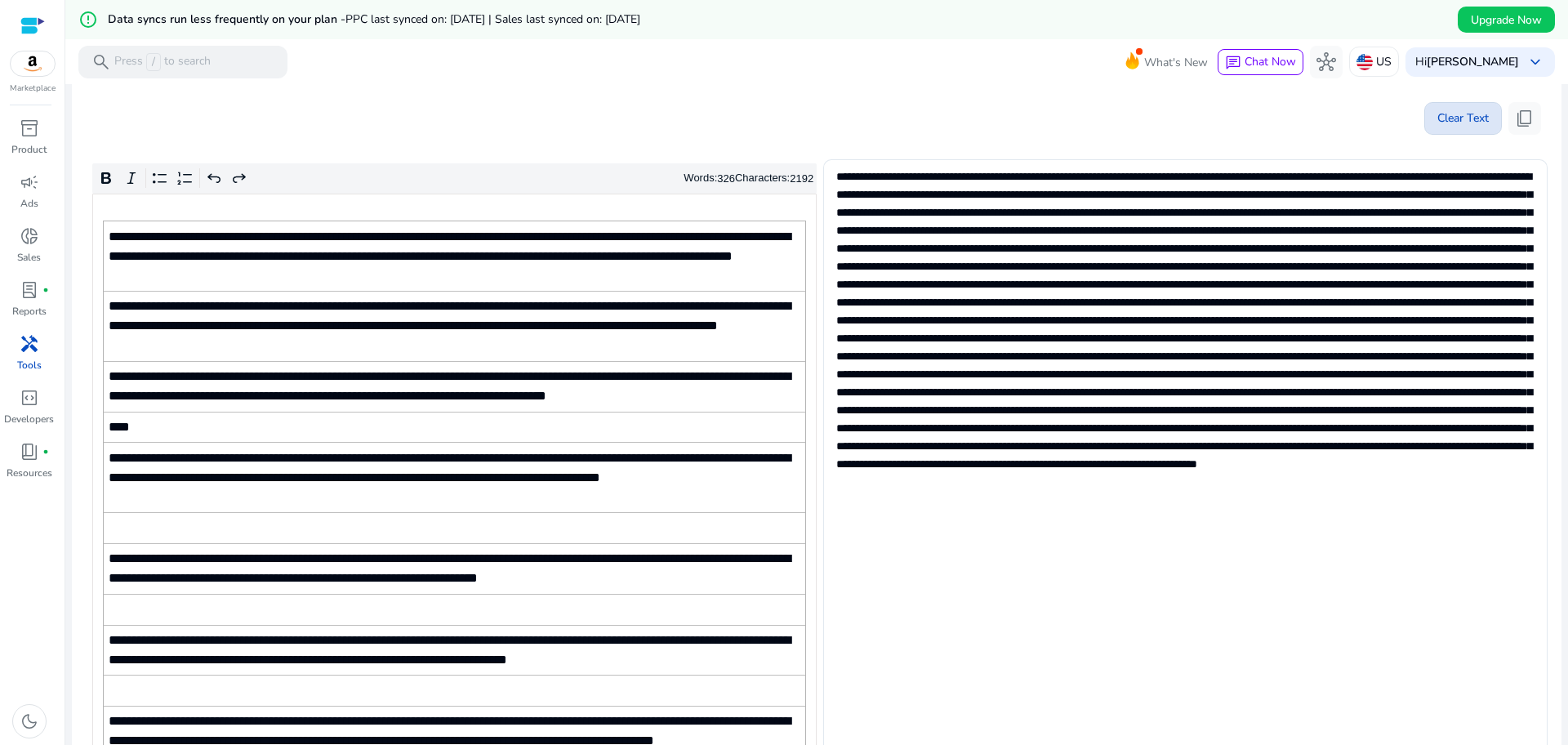
click at [1447, 117] on span "Clear Text" at bounding box center [1463, 119] width 51 height 33
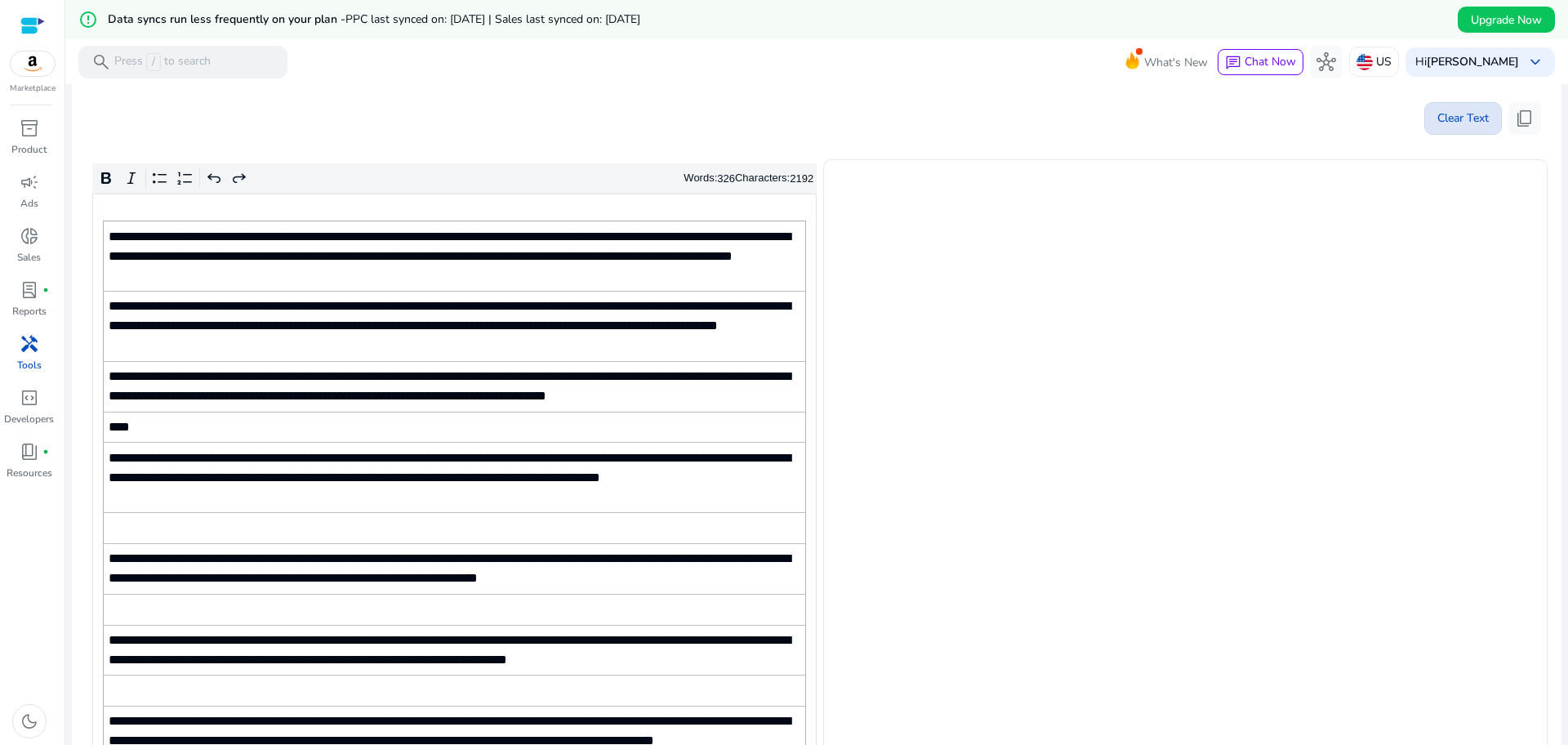
scroll to position [192, 0]
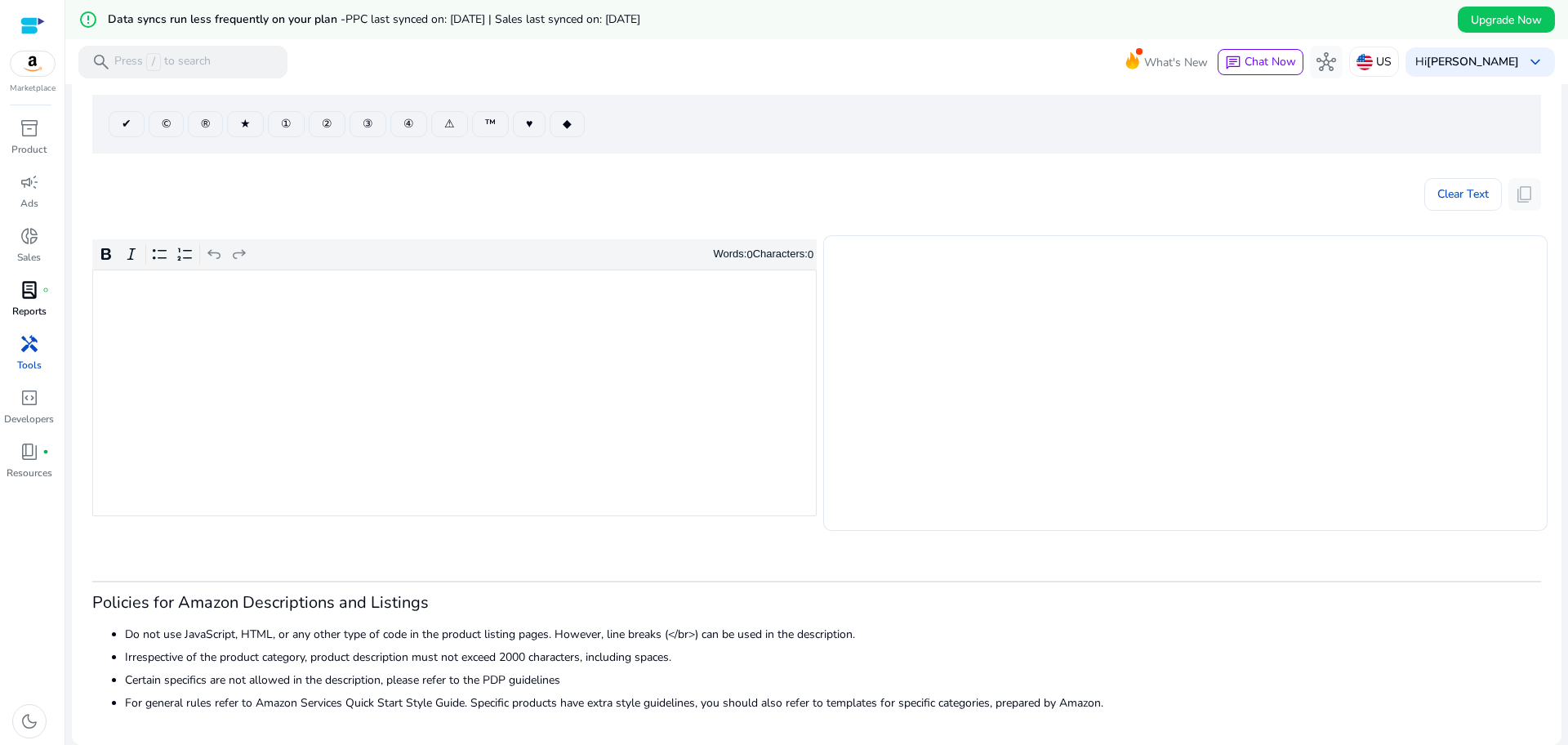
click at [42, 304] on p "Reports" at bounding box center [29, 311] width 34 height 15
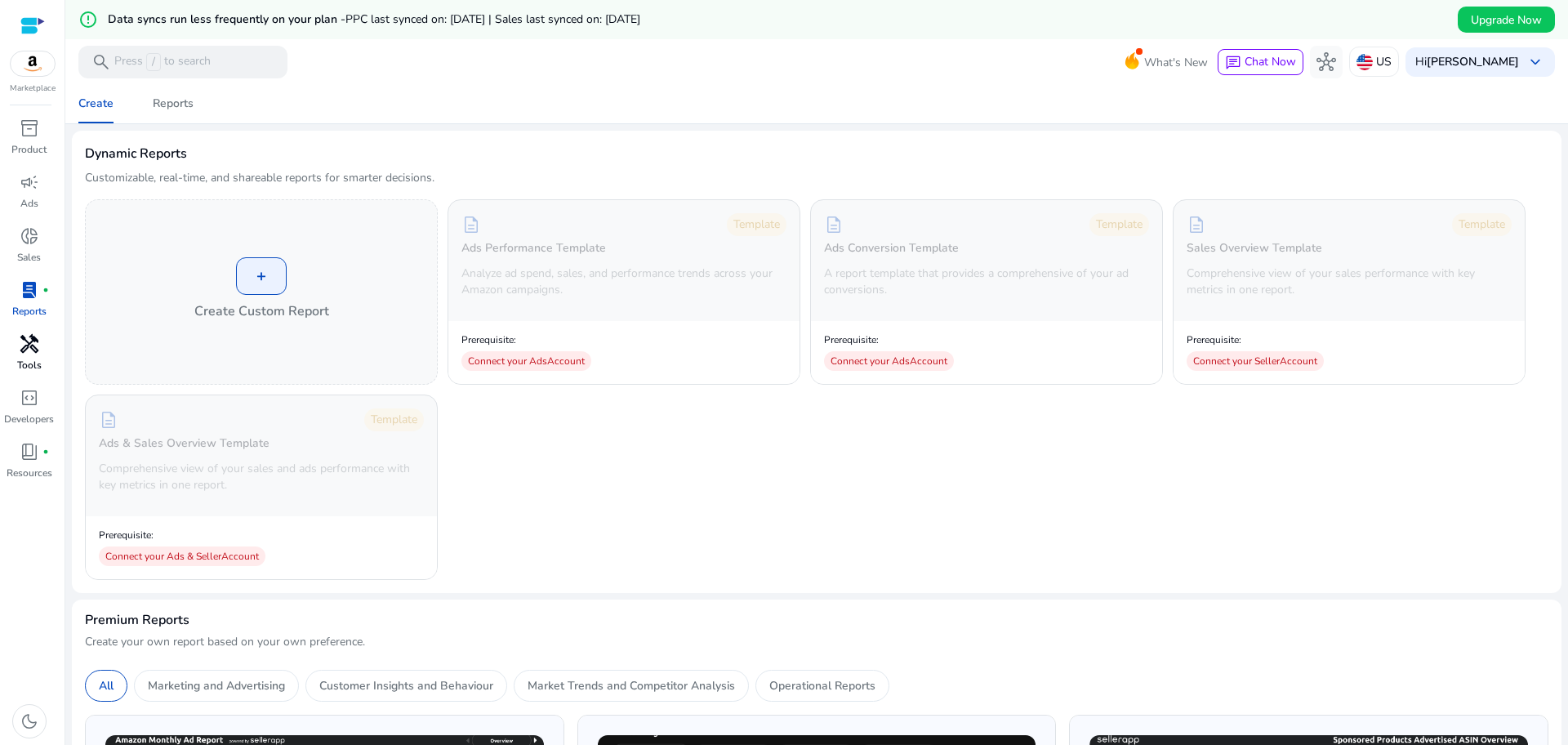
click at [36, 353] on span "handyman" at bounding box center [29, 343] width 19 height 19
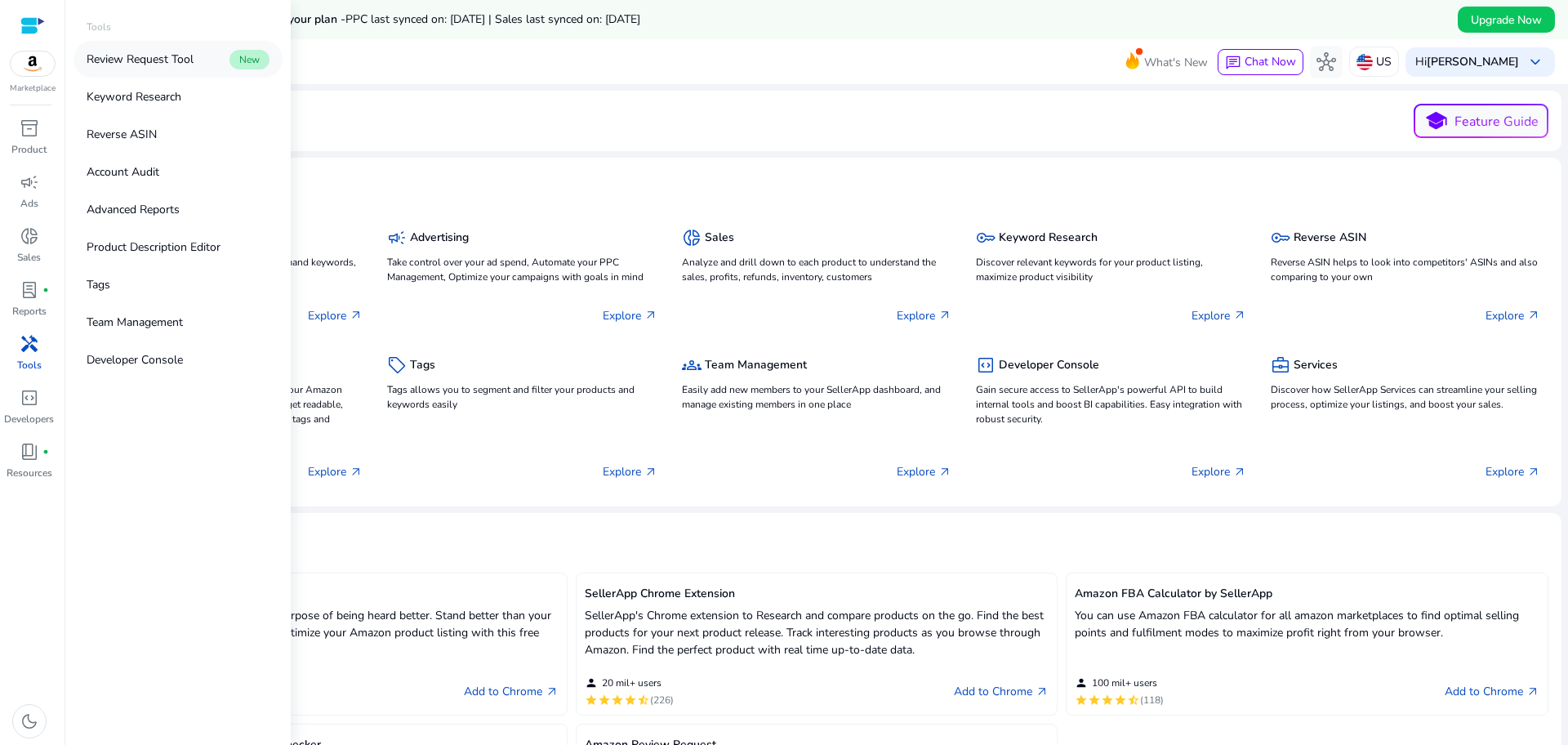
click at [192, 74] on link "Review Request Tool New" at bounding box center [178, 59] width 209 height 37
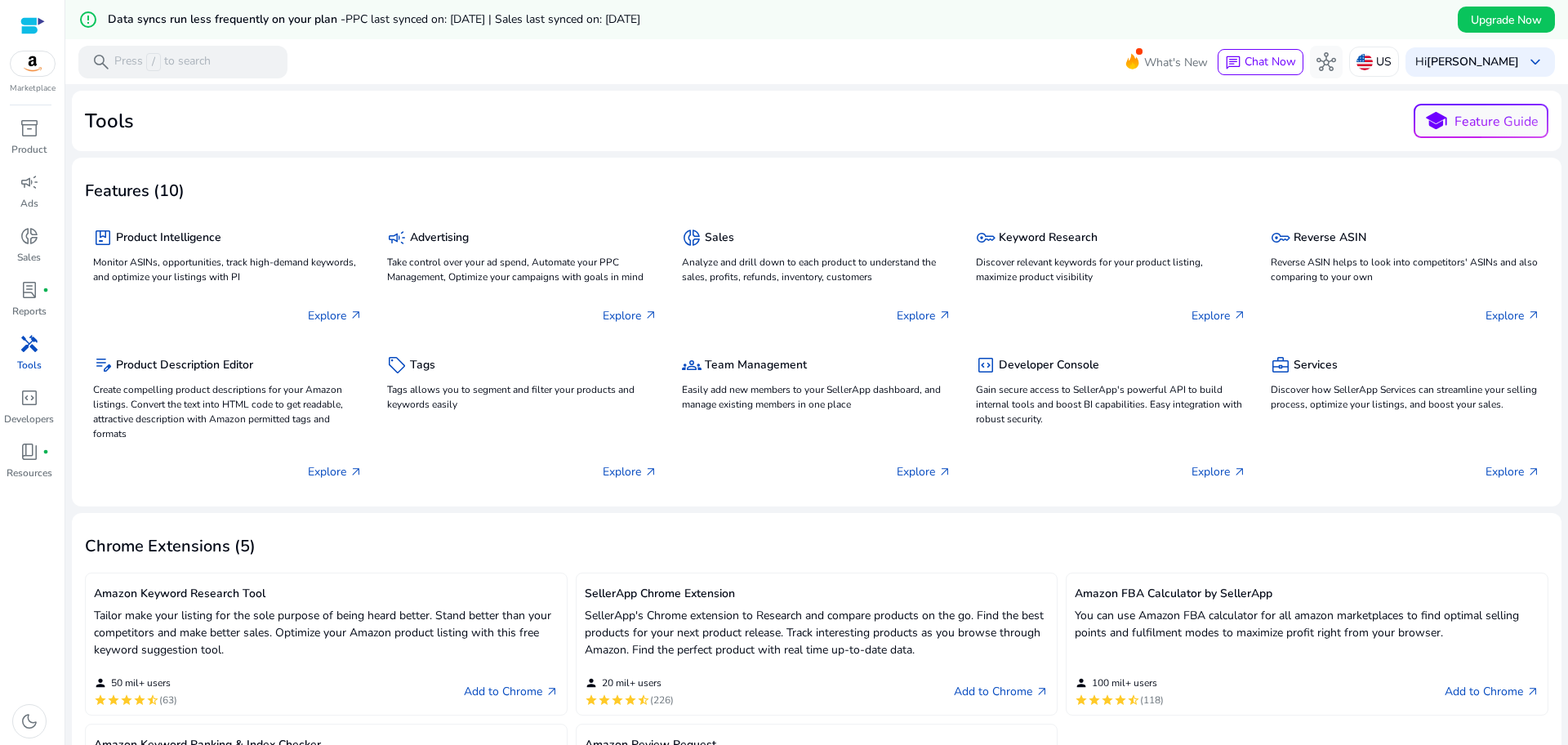
click at [36, 351] on span "handyman" at bounding box center [29, 343] width 19 height 19
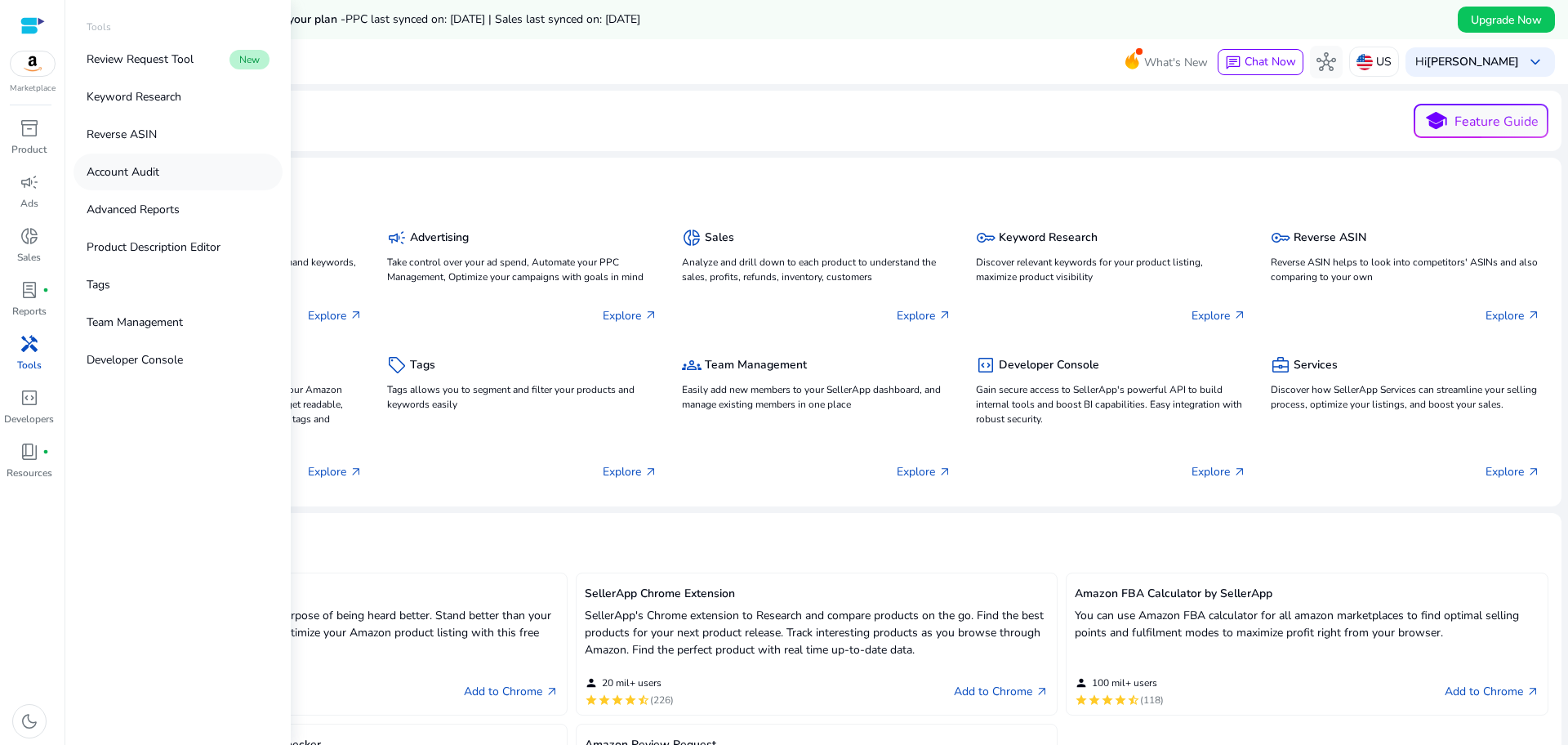
click at [204, 178] on link "Account Audit" at bounding box center [178, 172] width 209 height 37
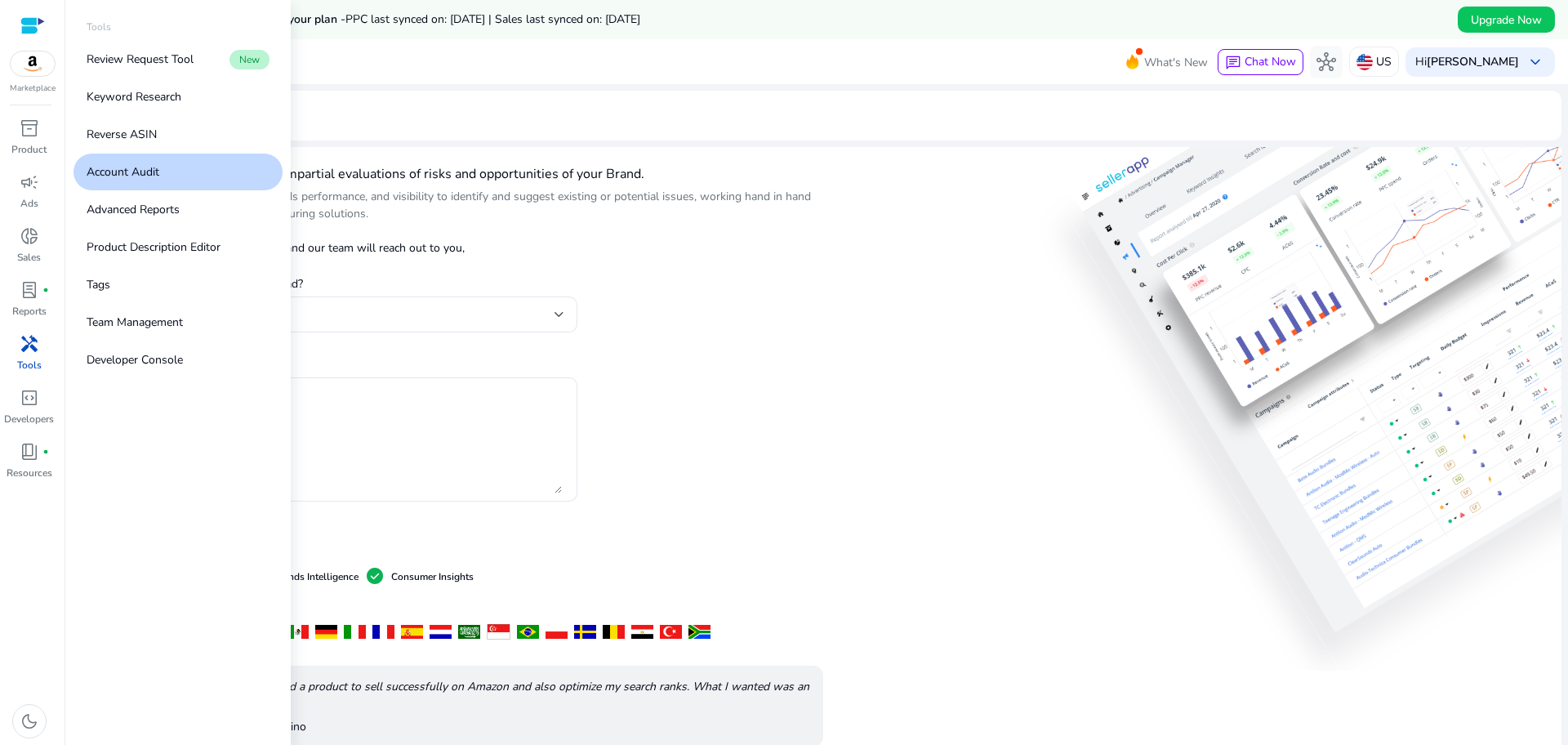
click at [32, 358] on p "Tools" at bounding box center [29, 365] width 24 height 15
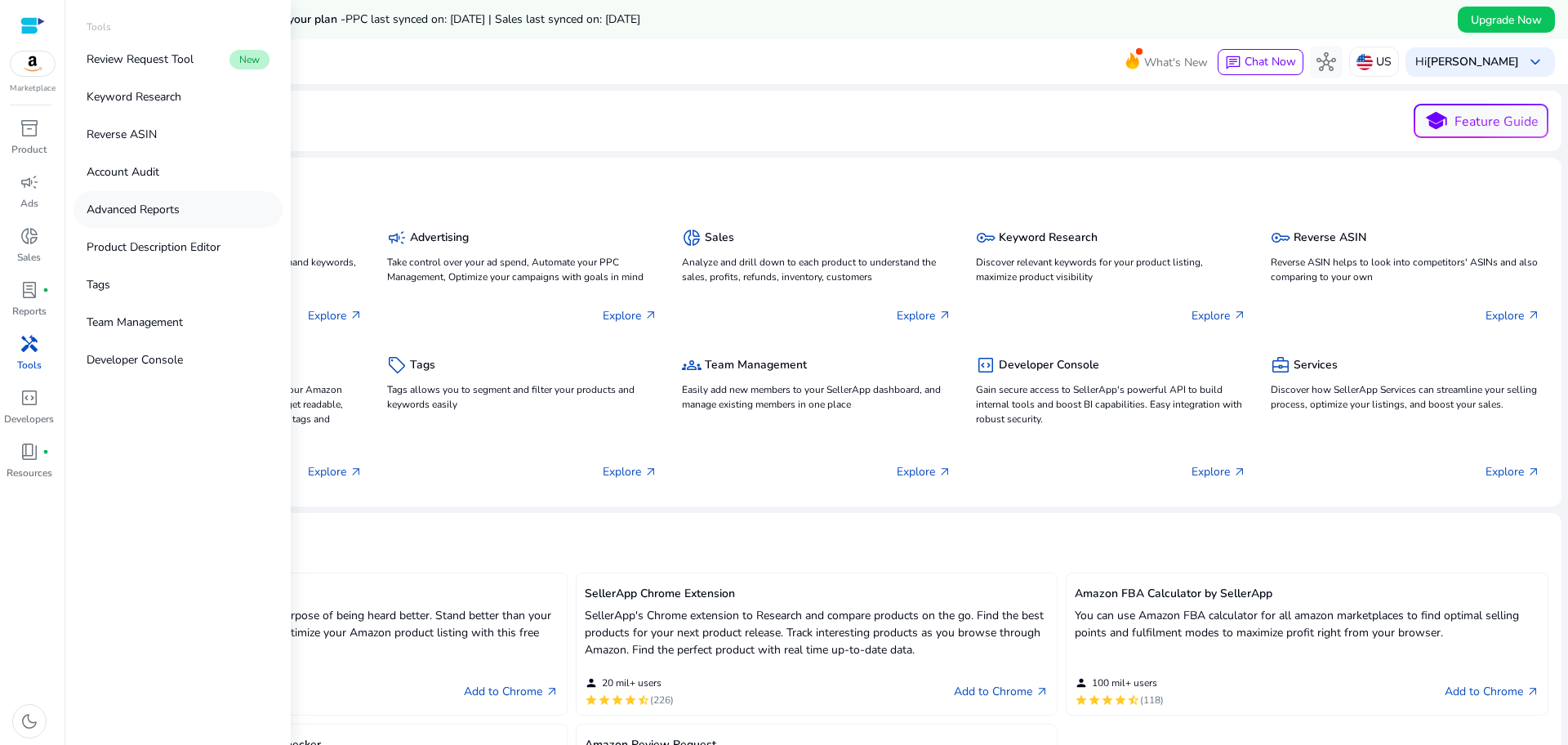
click at [132, 217] on p "Advanced Reports" at bounding box center [133, 210] width 93 height 17
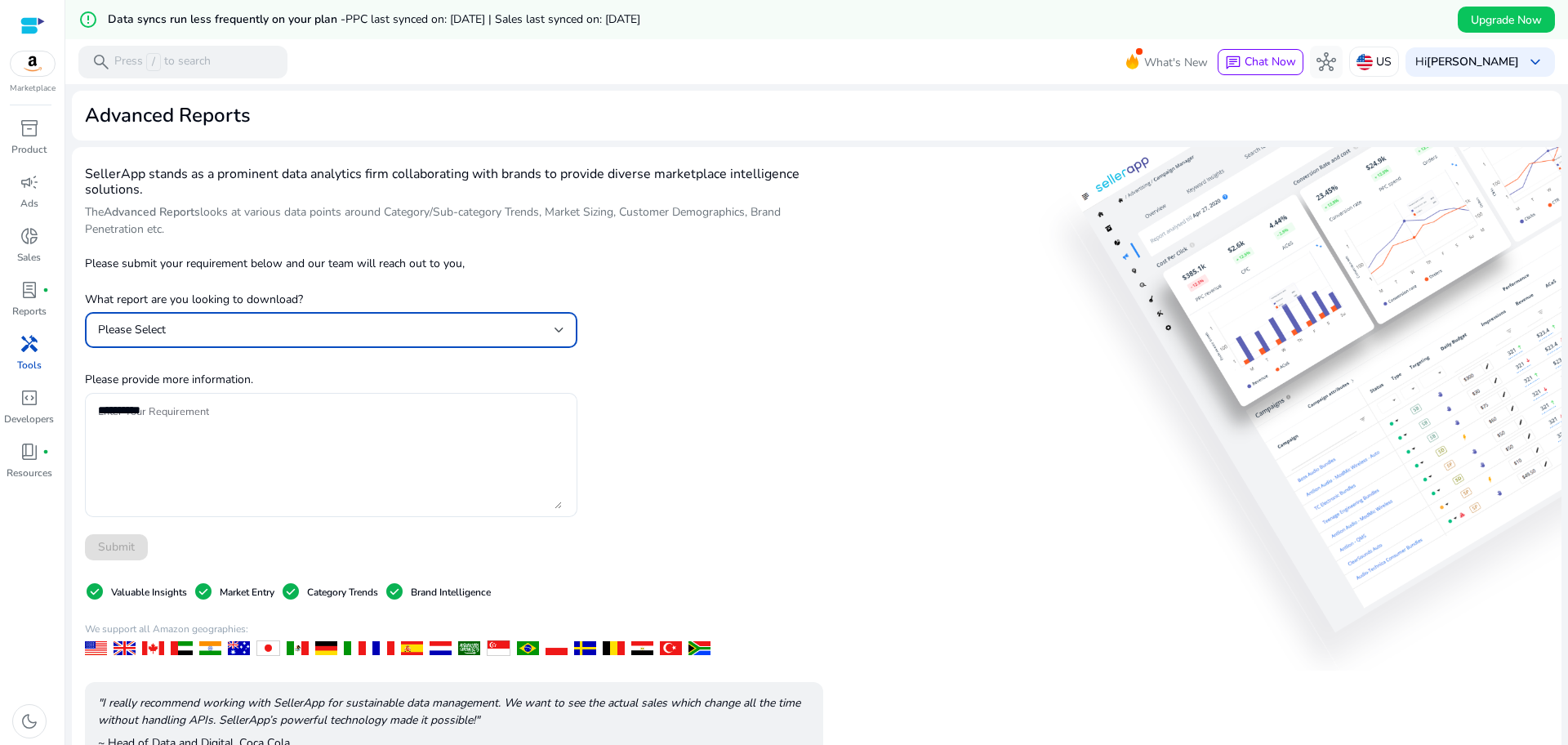
click at [487, 330] on div "Please Select" at bounding box center [326, 330] width 457 height 18
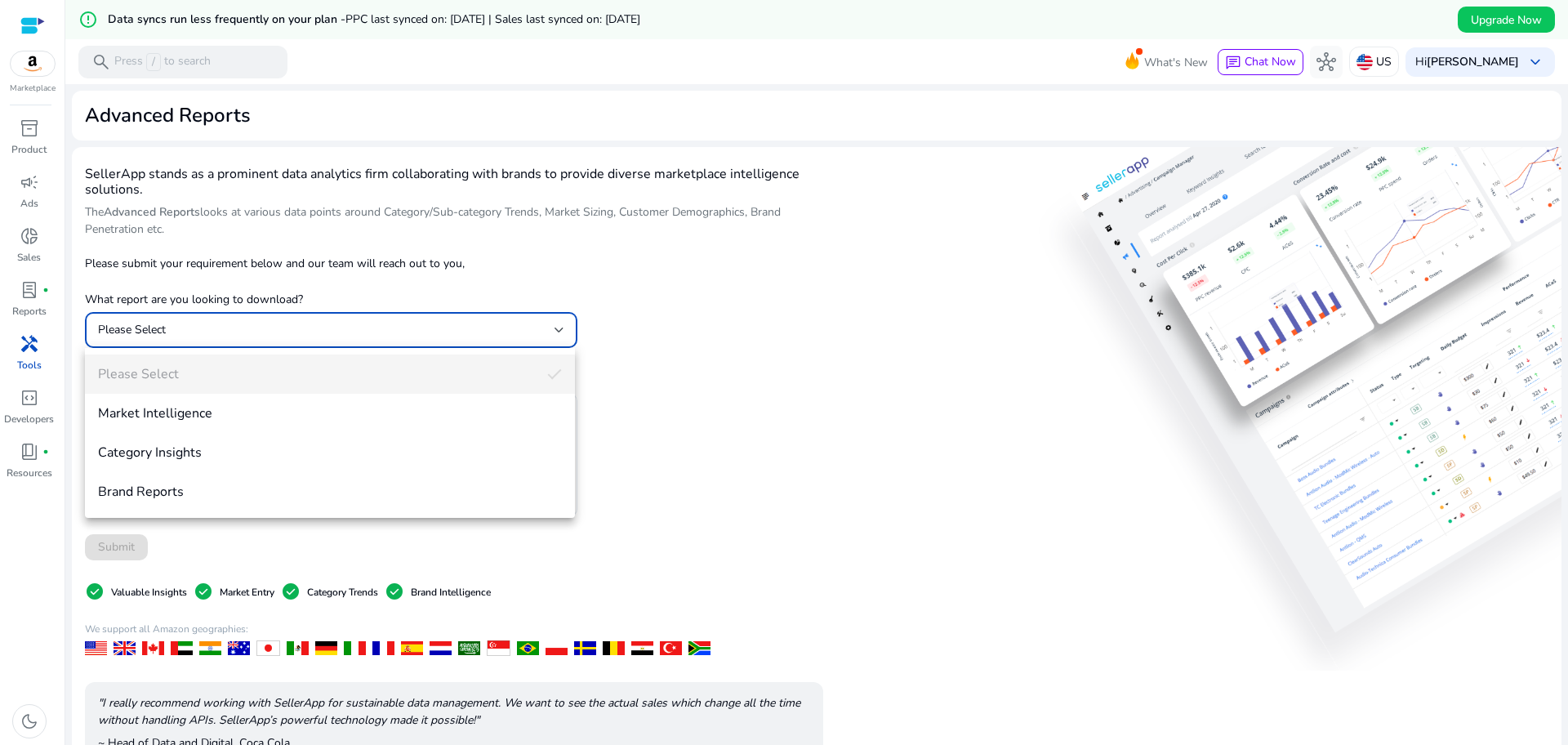
click at [649, 314] on div at bounding box center [784, 372] width 1568 height 745
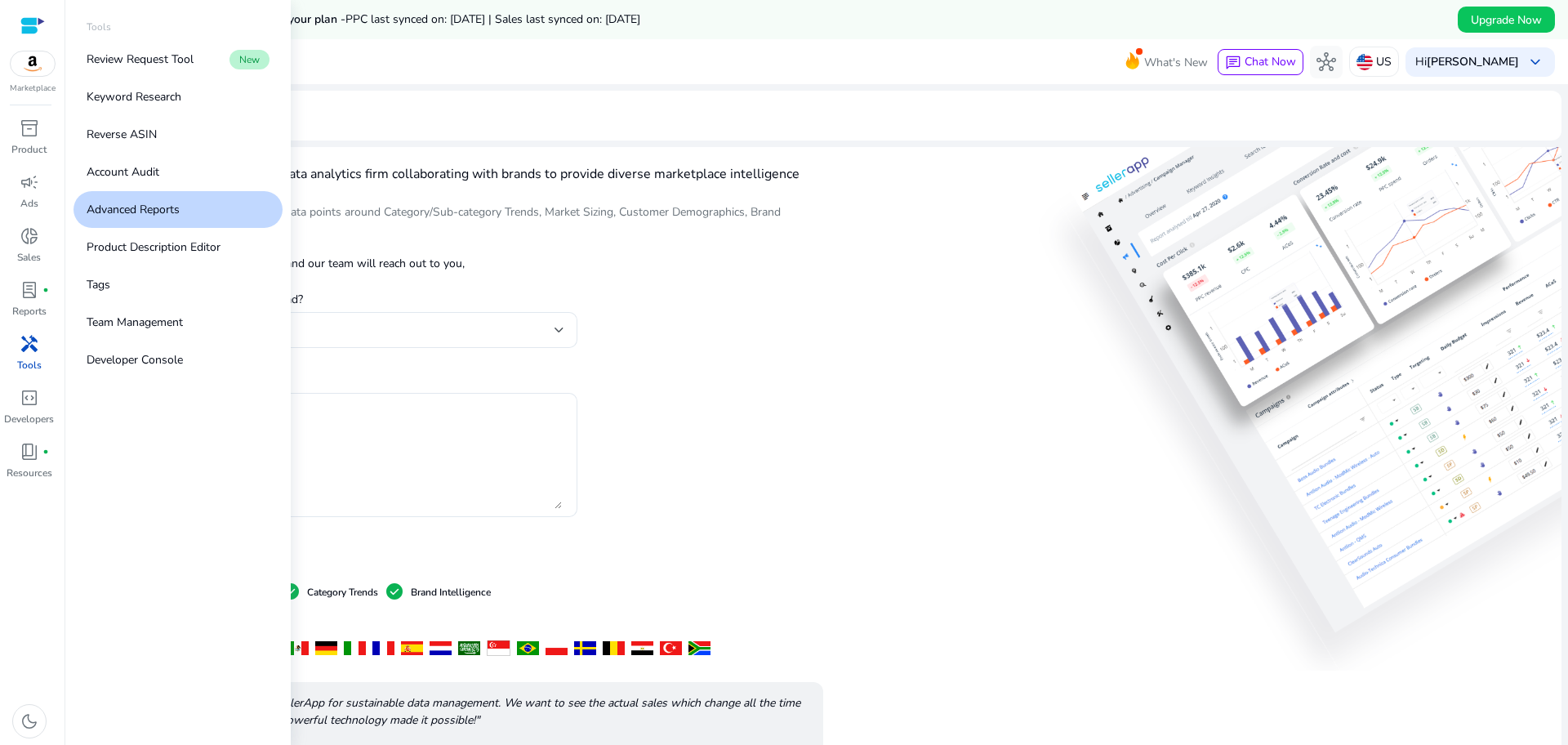
click at [17, 356] on div "handyman" at bounding box center [29, 343] width 45 height 26
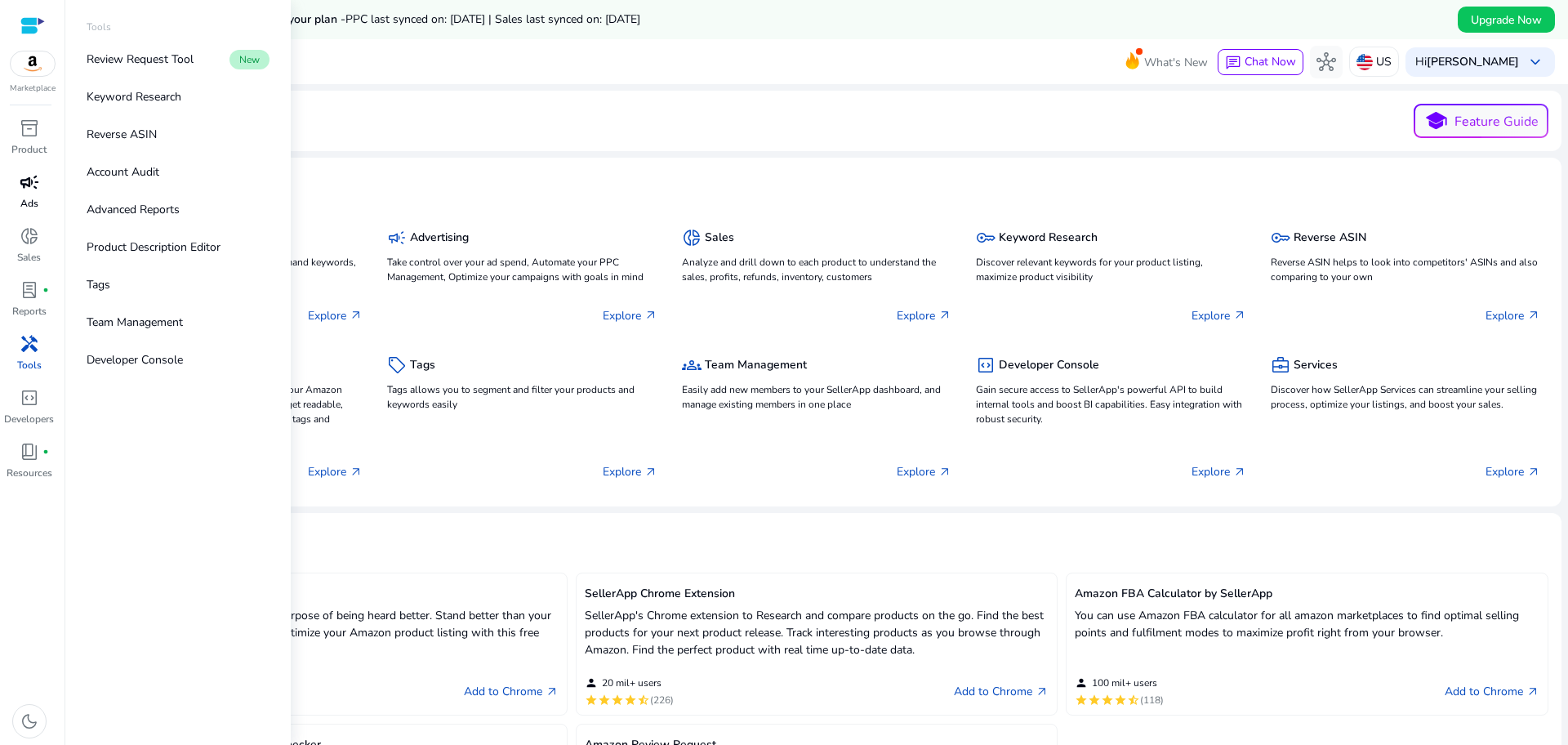
click at [38, 187] on span "campaign" at bounding box center [29, 182] width 19 height 19
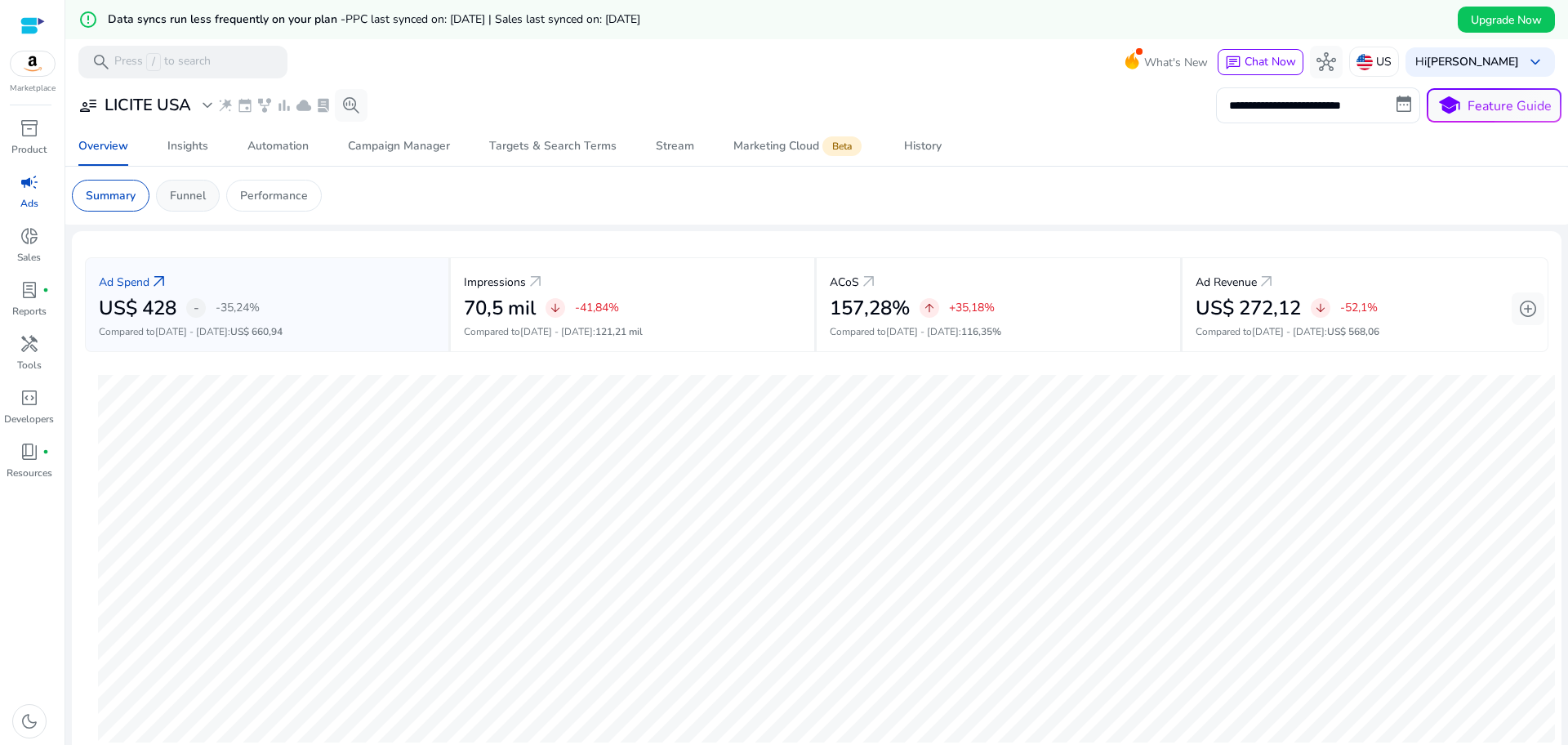
click at [197, 196] on p "Funnel" at bounding box center [188, 195] width 36 height 17
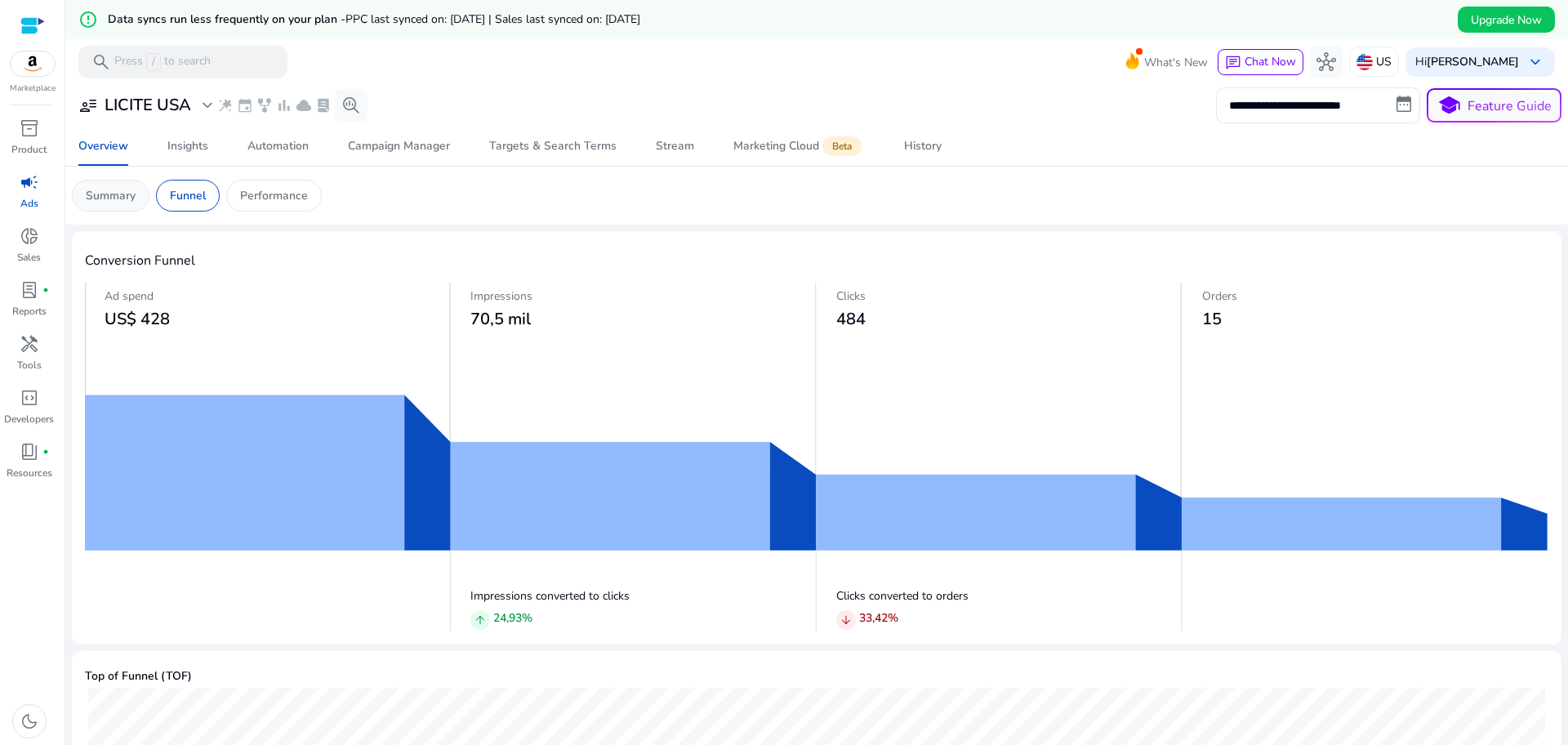
click at [109, 202] on p "Summary" at bounding box center [111, 195] width 50 height 17
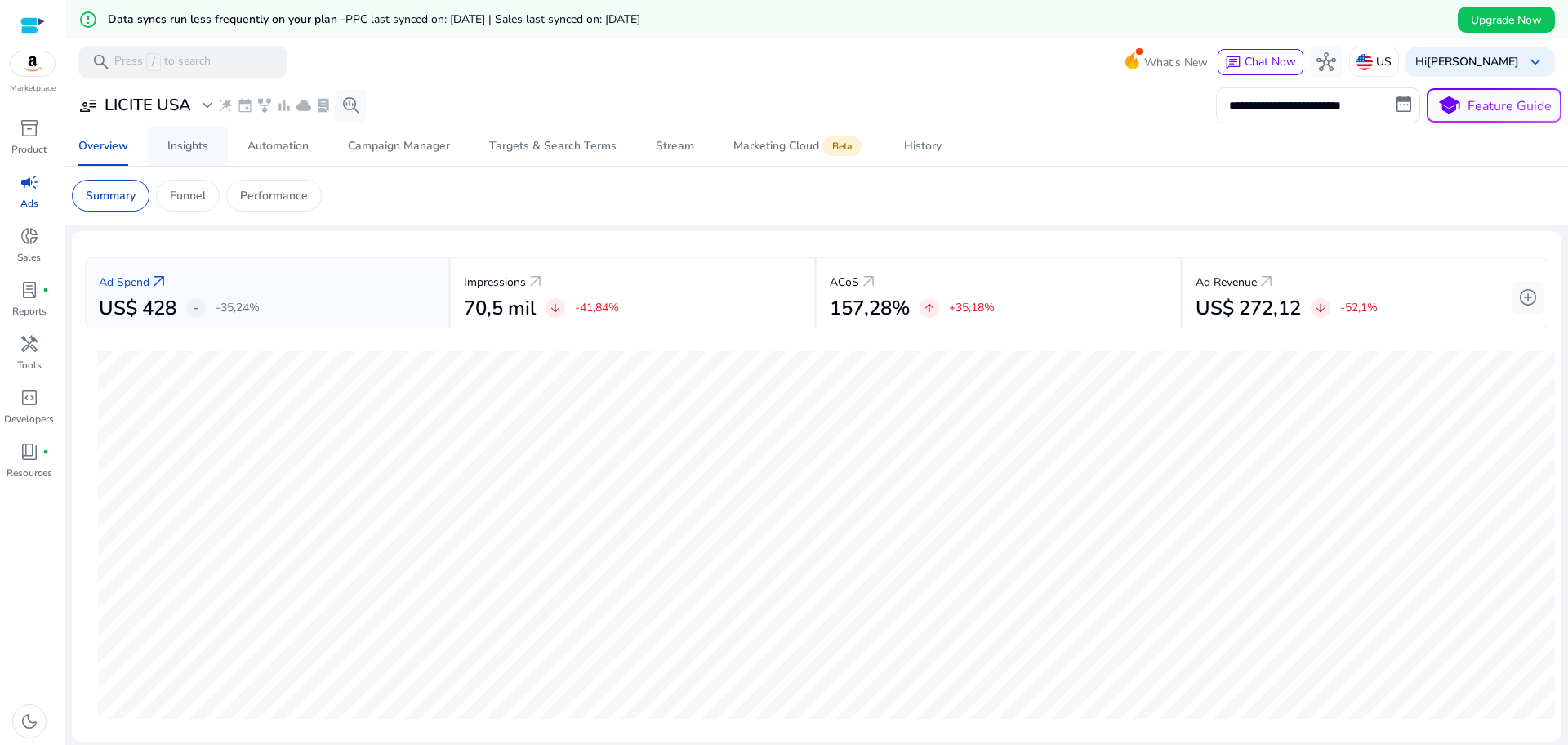
click at [183, 159] on span "Insights" at bounding box center [188, 146] width 41 height 40
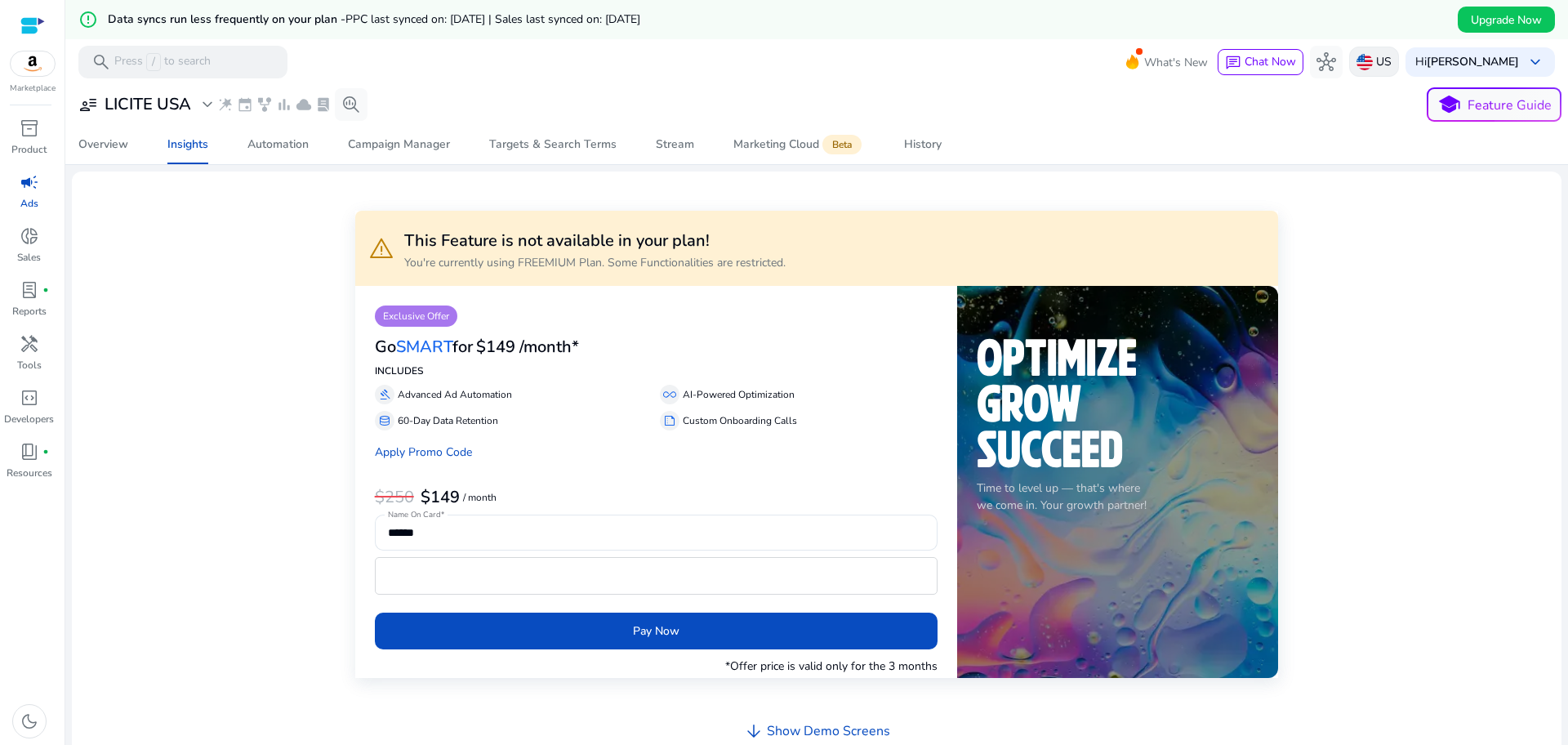
click at [1392, 66] on p "US" at bounding box center [1384, 62] width 15 height 29
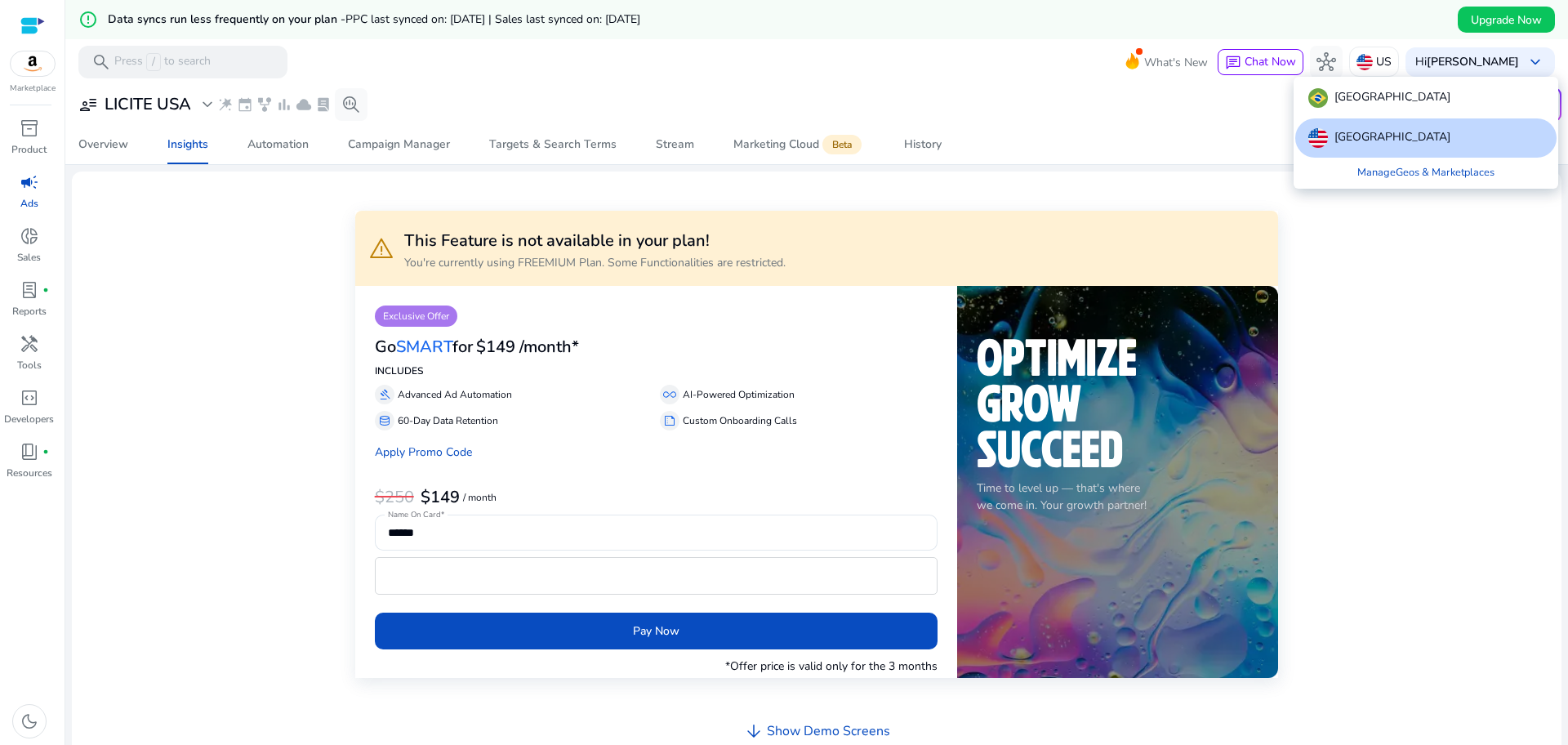
click at [1520, 57] on div at bounding box center [784, 372] width 1568 height 745
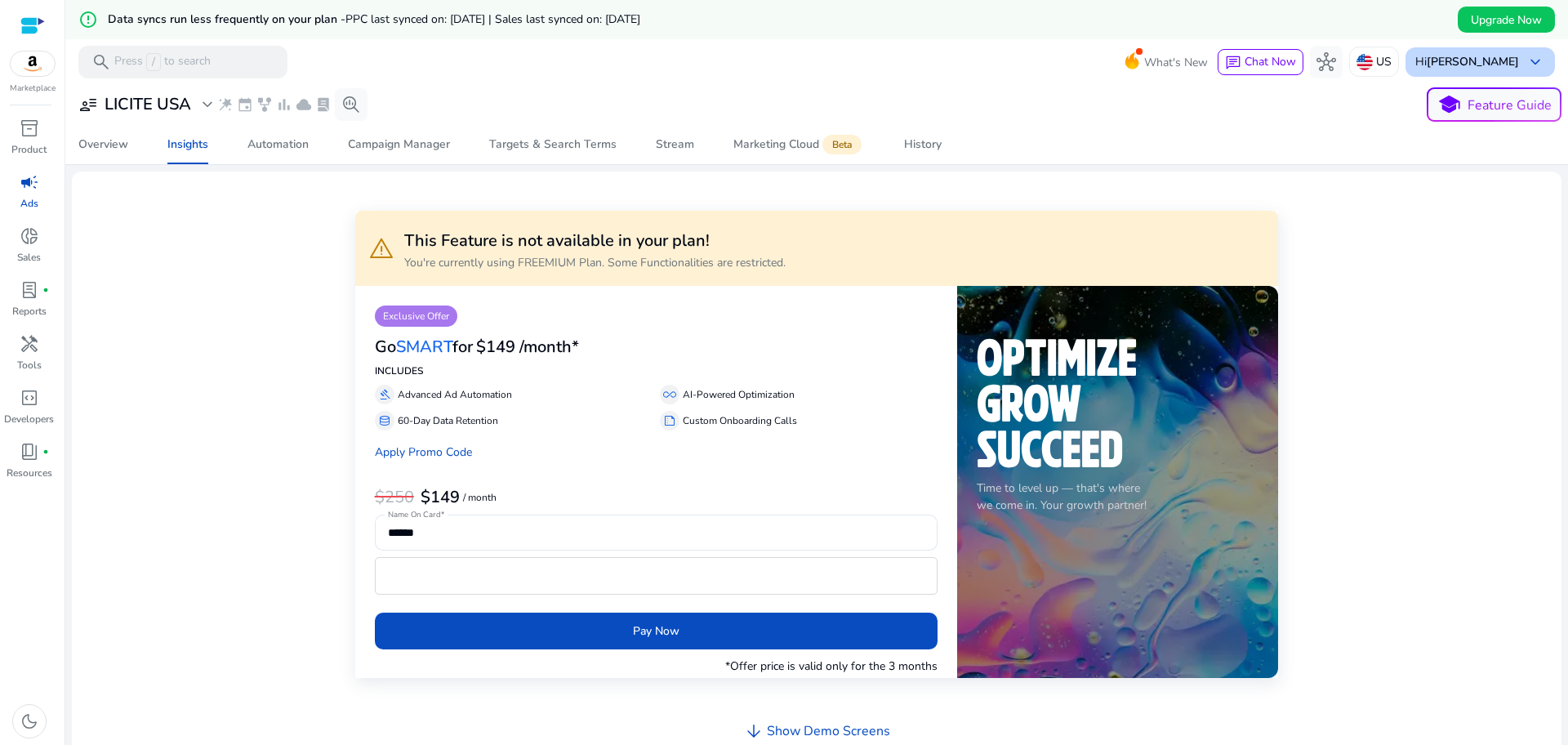
click at [1525, 58] on span "keyboard_arrow_down" at bounding box center [1535, 62] width 19 height 19
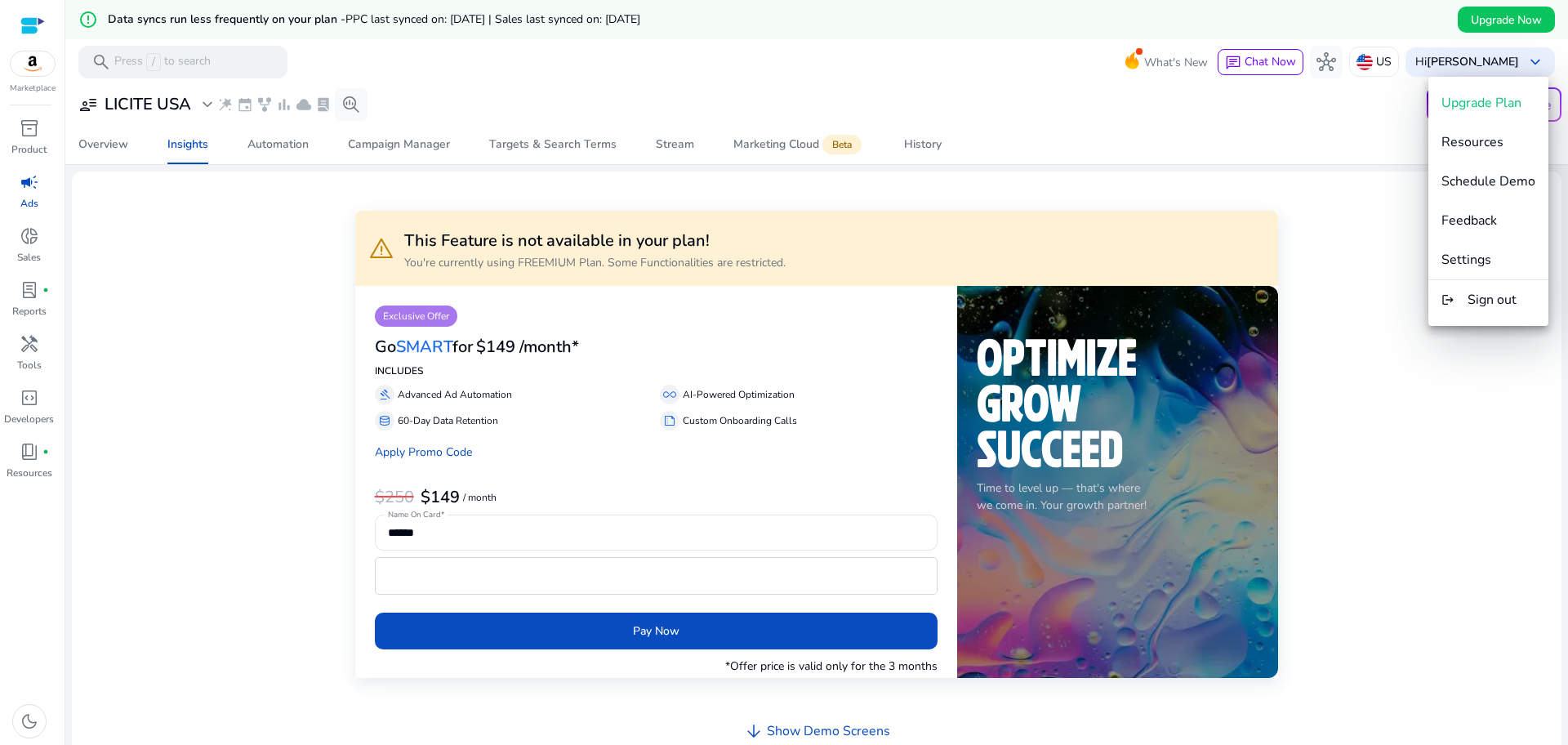
click at [1520, 59] on div at bounding box center [784, 372] width 1568 height 745
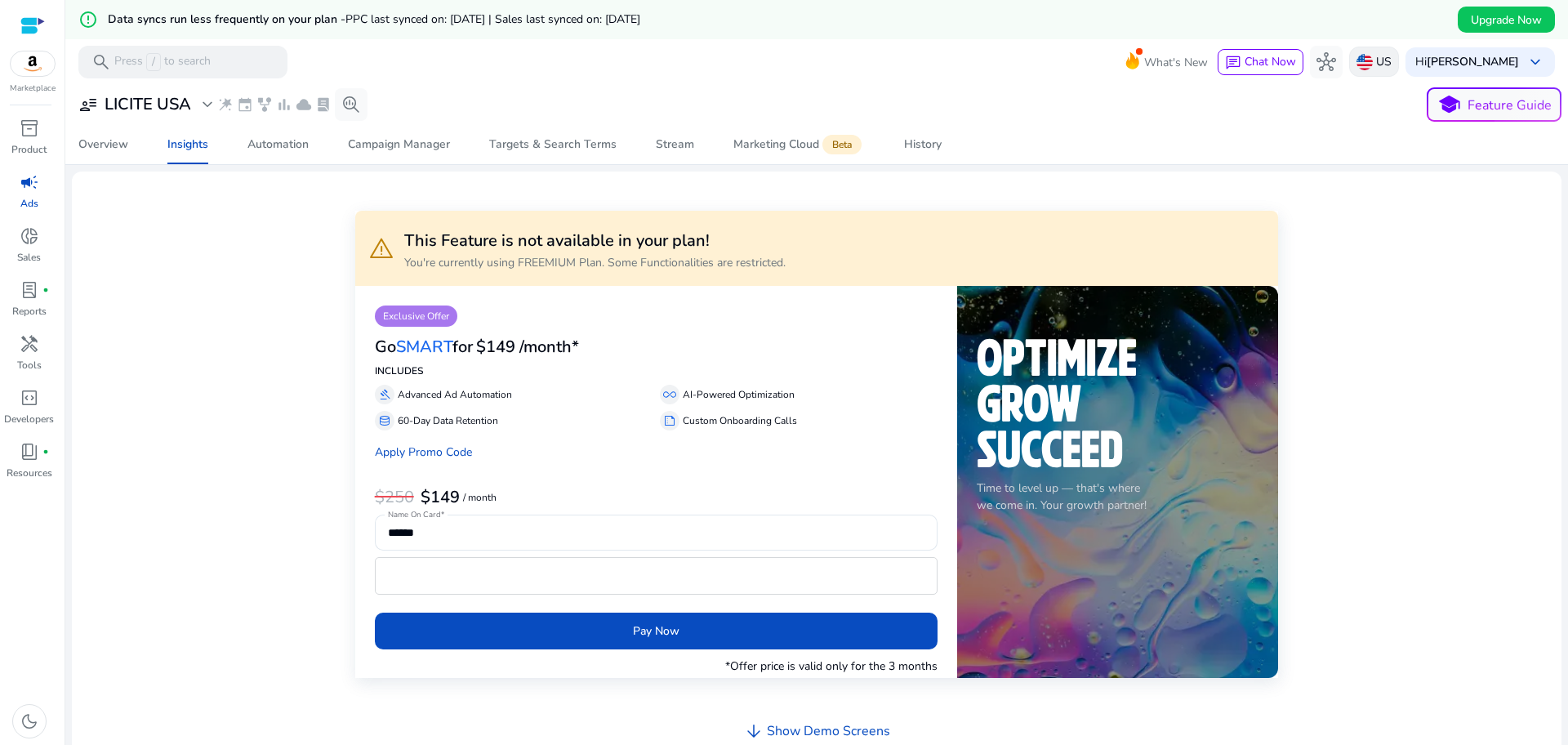
click at [1373, 69] on img at bounding box center [1365, 62] width 16 height 16
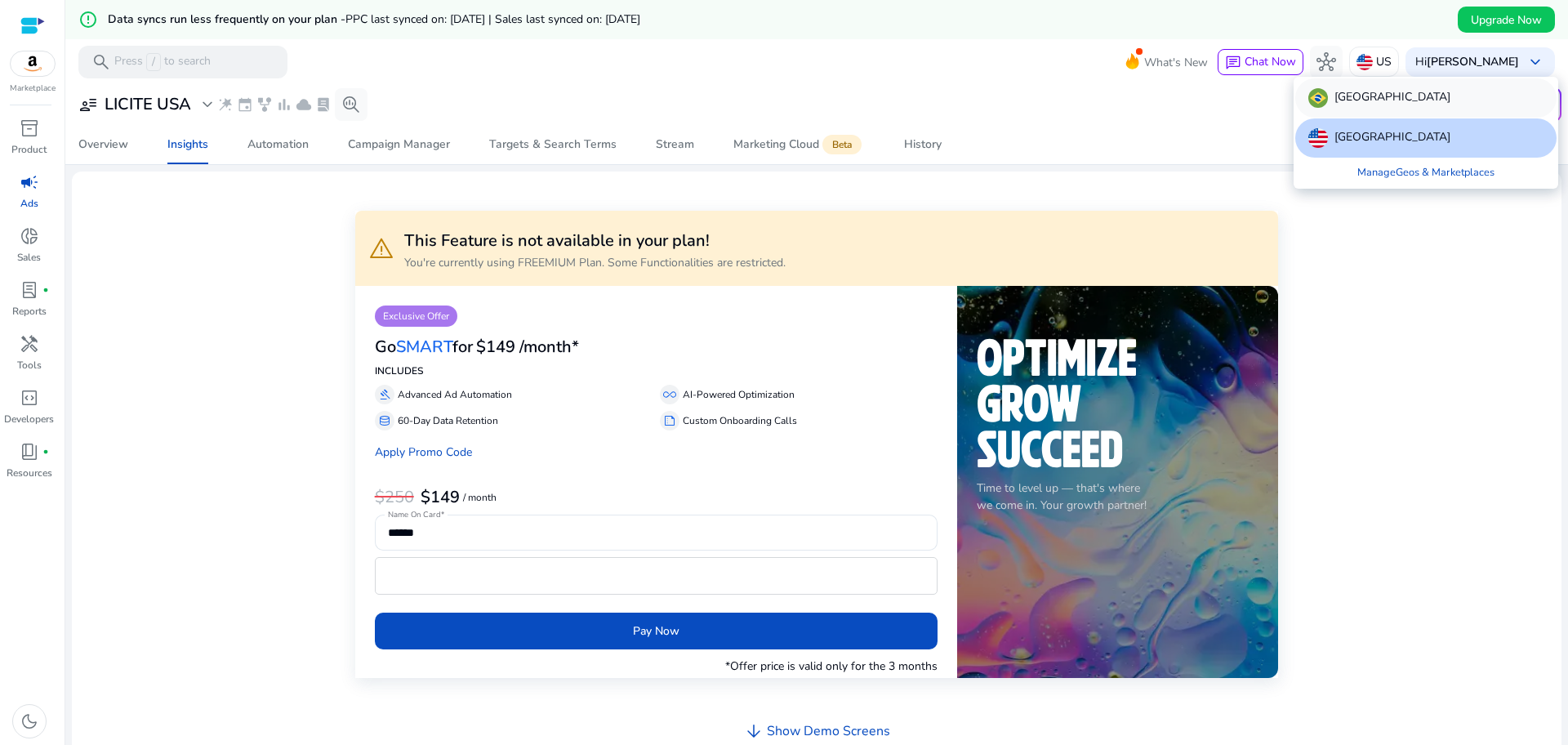
click at [1397, 105] on div "Brazil" at bounding box center [1426, 98] width 261 height 40
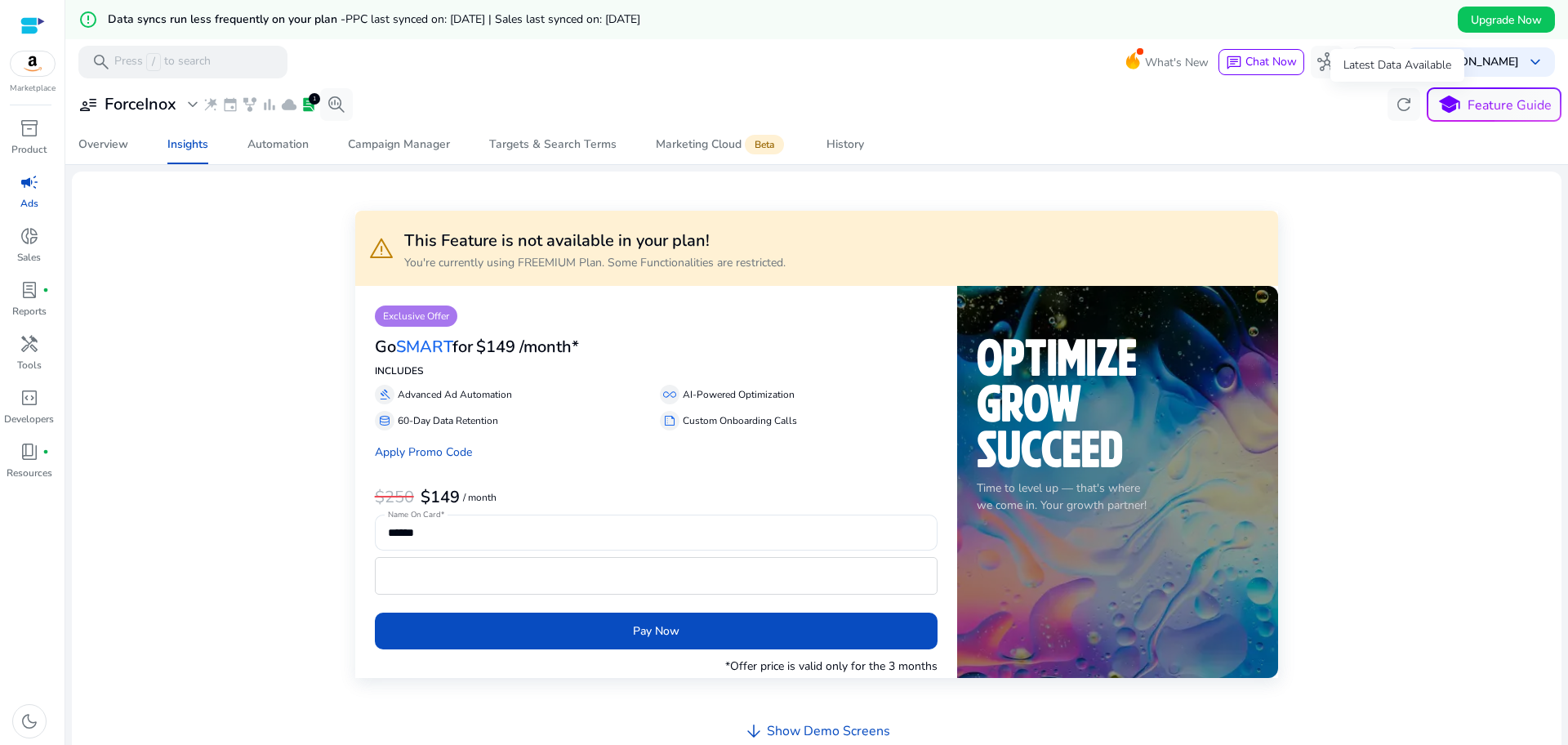
click at [1397, 99] on span "refresh" at bounding box center [1404, 104] width 19 height 19
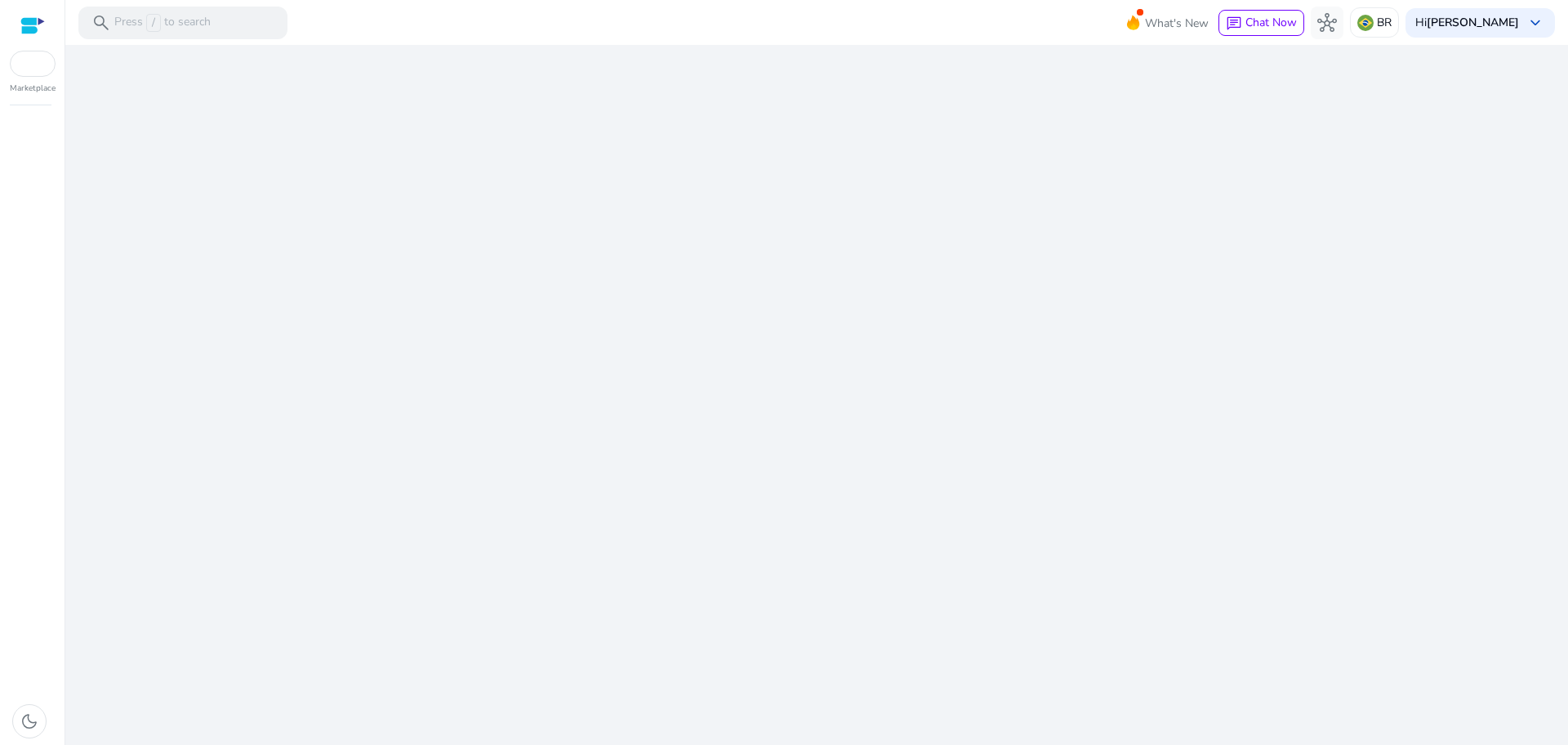
click at [1397, 99] on div "We are getting things ready for you..." at bounding box center [816, 395] width 1490 height 700
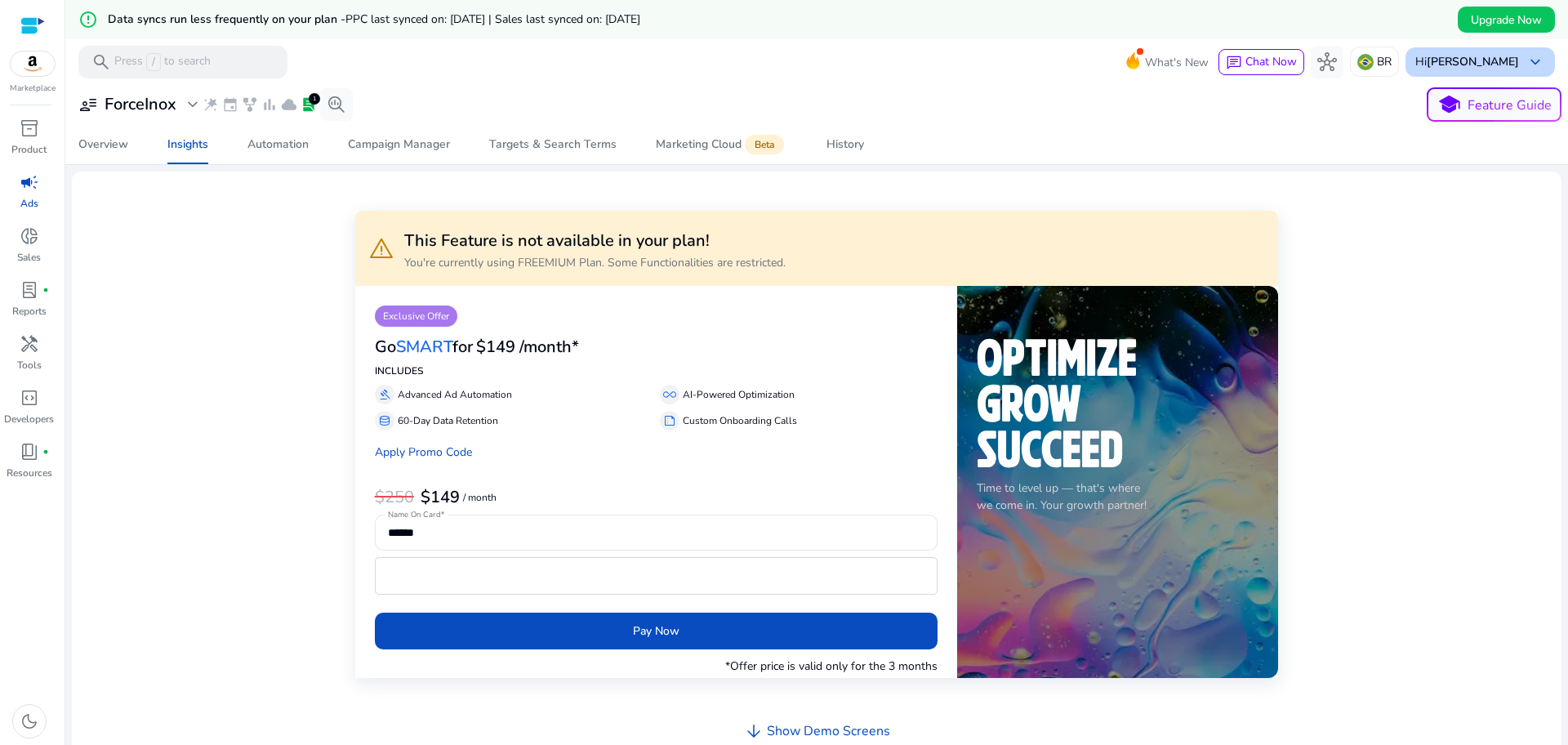
click at [1483, 64] on b "[PERSON_NAME]" at bounding box center [1472, 62] width 92 height 15
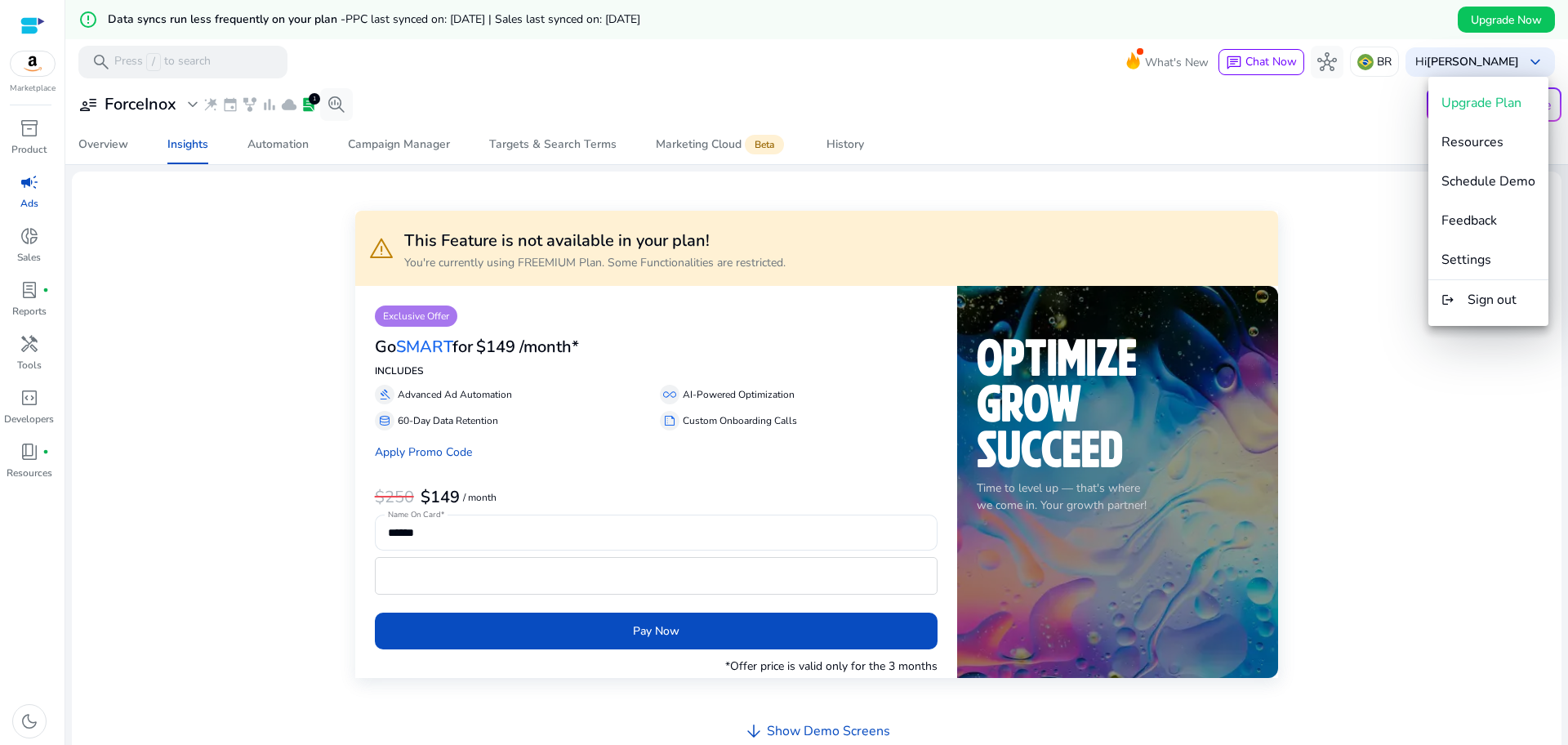
click at [215, 353] on div at bounding box center [784, 372] width 1568 height 745
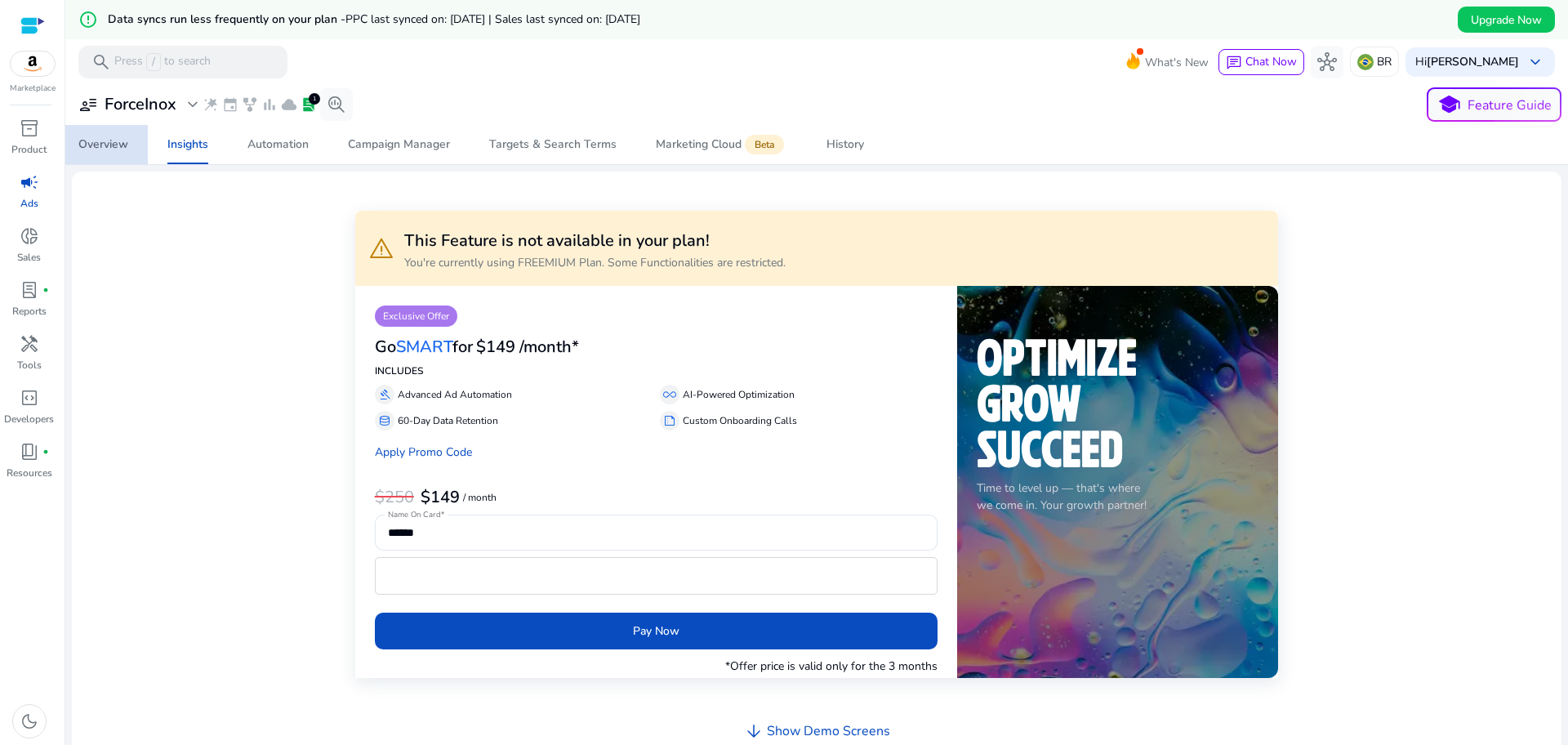
click at [97, 150] on div "Overview" at bounding box center [104, 145] width 50 height 12
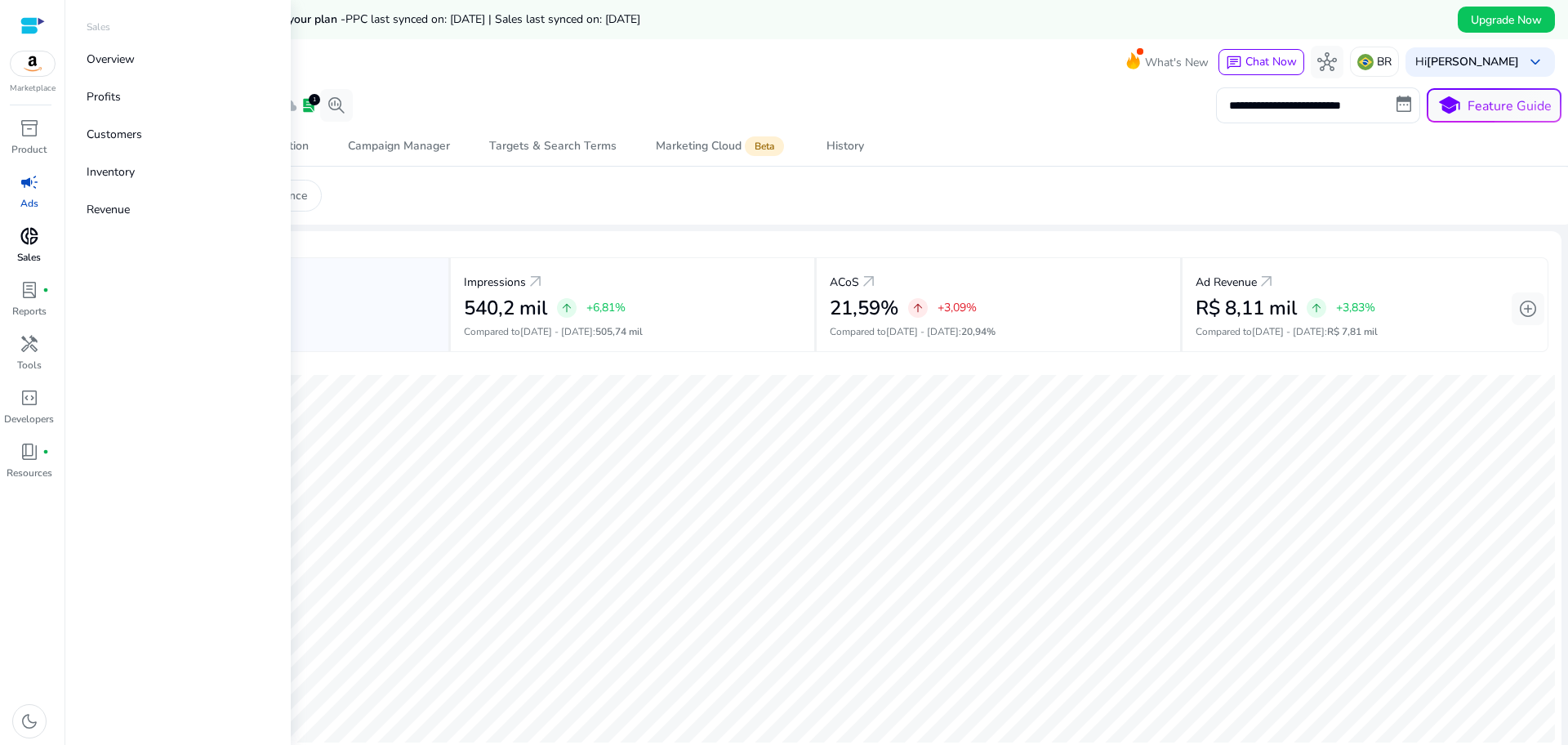
click at [34, 233] on span "donut_small" at bounding box center [29, 236] width 19 height 19
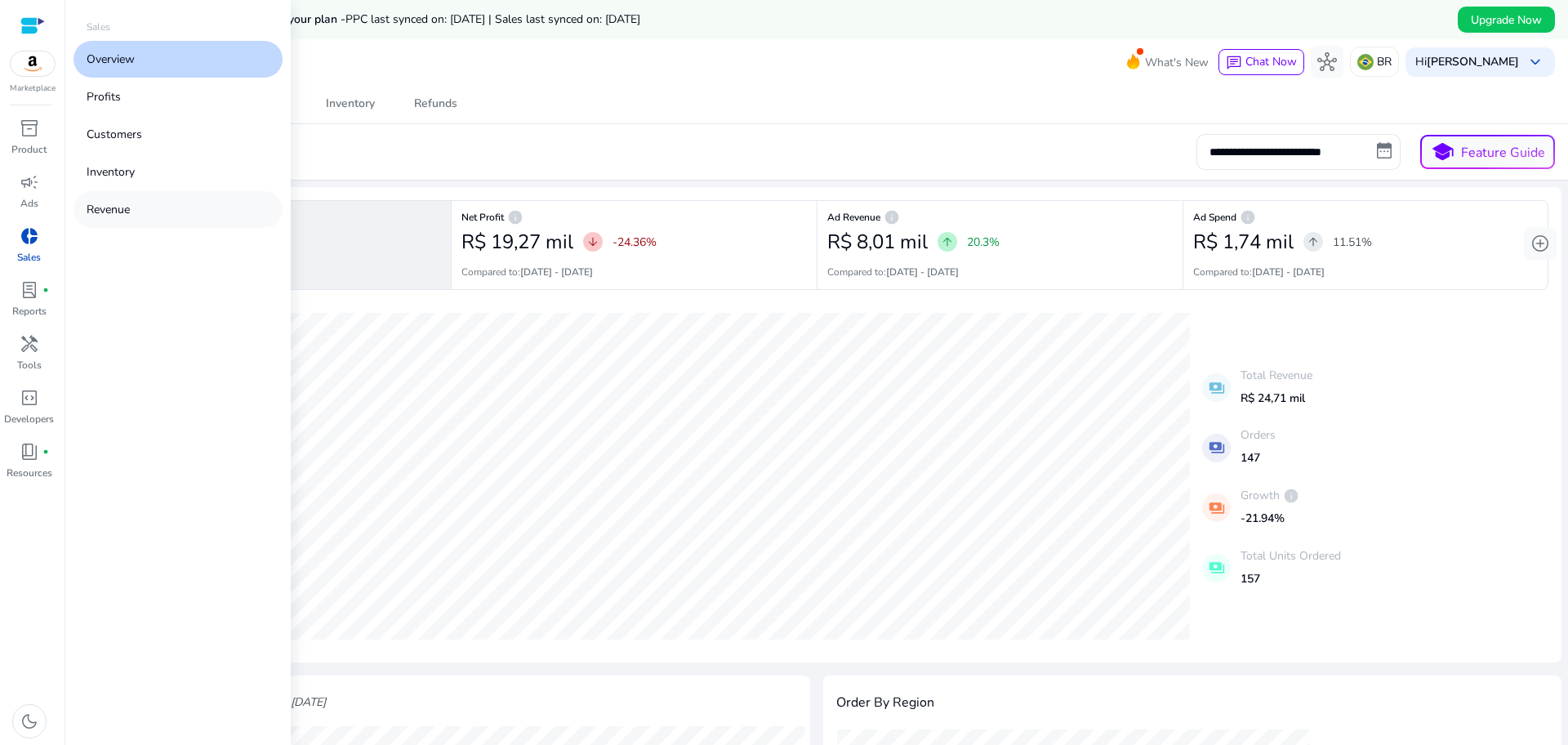
click at [126, 224] on link "Revenue" at bounding box center [178, 210] width 209 height 37
